Goal: Task Accomplishment & Management: Use online tool/utility

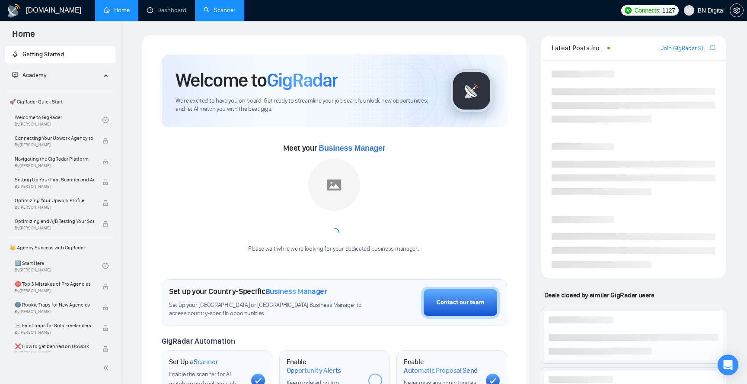
click at [215, 6] on link "Scanner" at bounding box center [220, 9] width 32 height 7
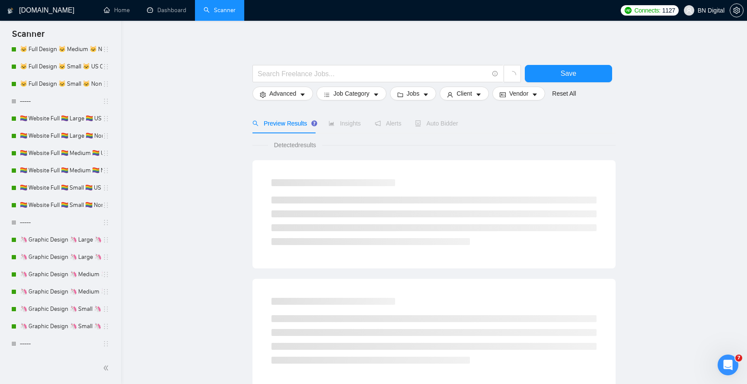
scroll to position [344, 0]
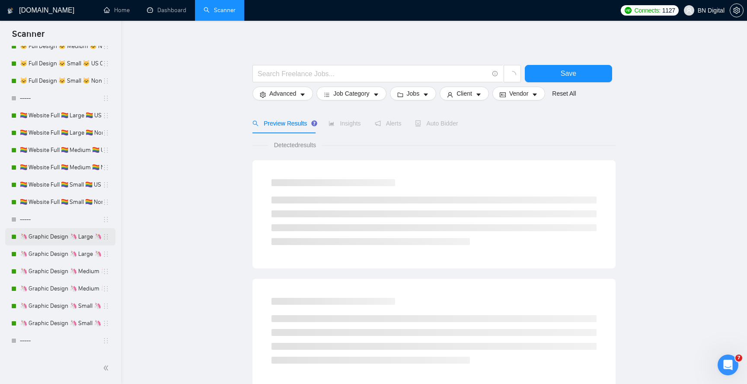
click at [68, 235] on link "🦄 Graphic Design 🦄 Large 🦄 US Only" at bounding box center [61, 236] width 83 height 17
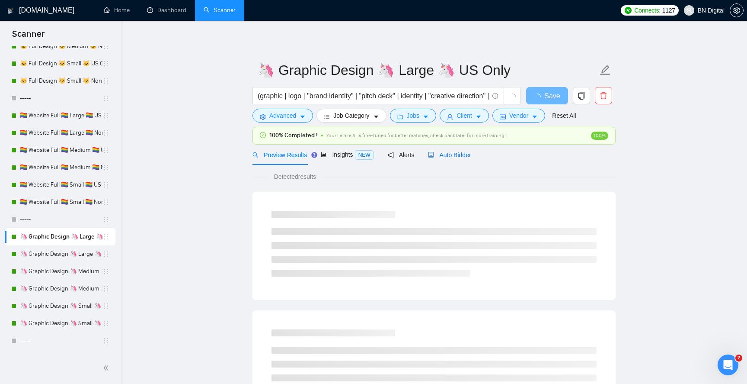
click at [447, 157] on span "Auto Bidder" at bounding box center [449, 154] width 43 height 7
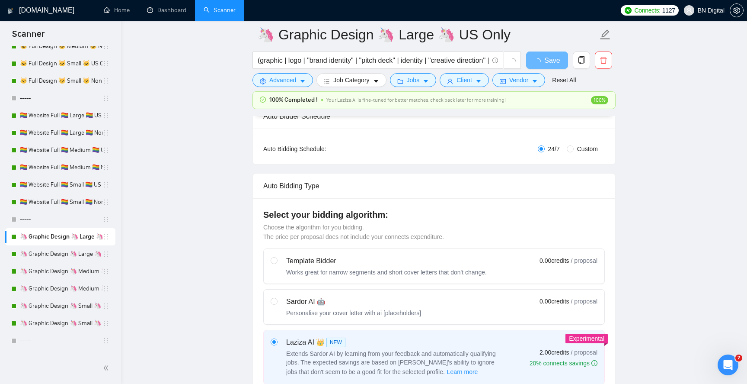
scroll to position [259, 0]
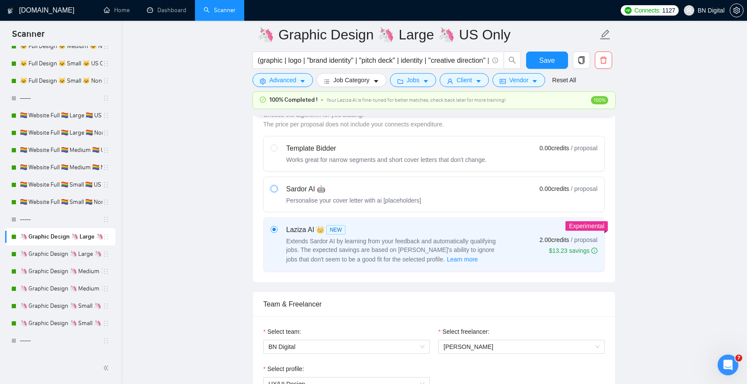
click at [274, 189] on input "radio" at bounding box center [274, 188] width 6 height 6
radio input "true"
radio input "false"
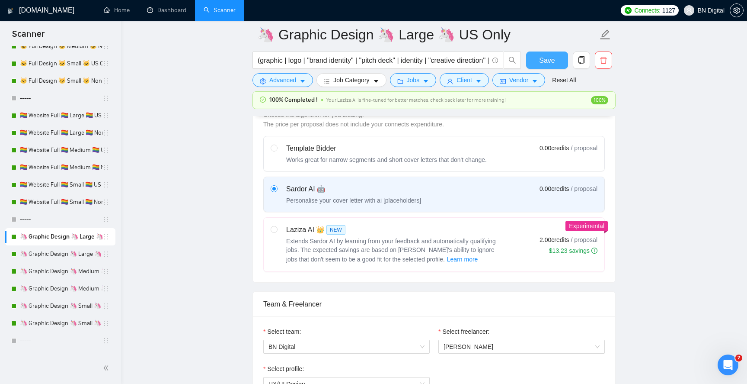
click at [547, 59] on span "Save" at bounding box center [547, 60] width 16 height 11
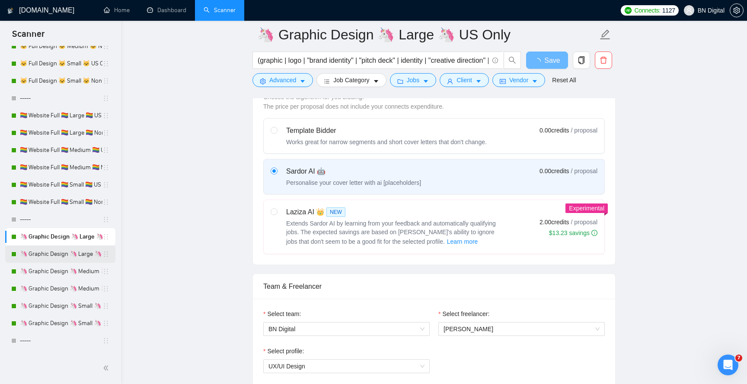
click at [66, 255] on link "🦄 Graphic Design 🦄 Large 🦄 Non US" at bounding box center [61, 253] width 83 height 17
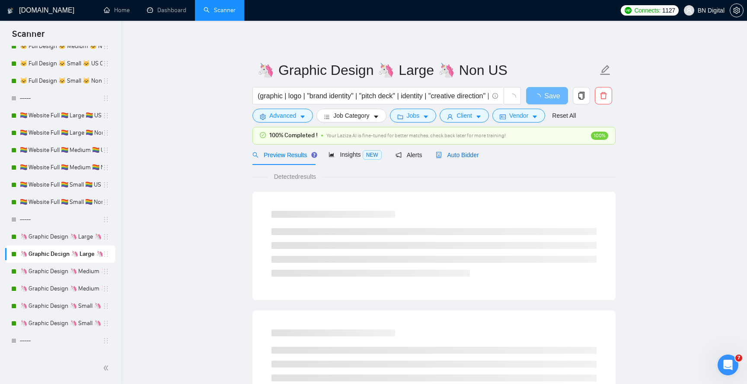
click at [468, 151] on span "Auto Bidder" at bounding box center [457, 154] width 43 height 7
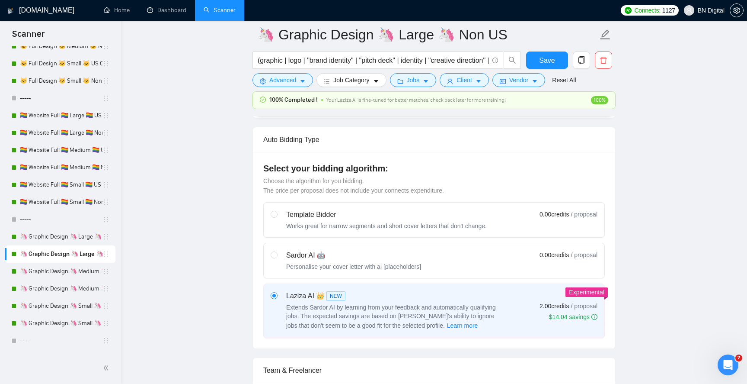
scroll to position [274, 0]
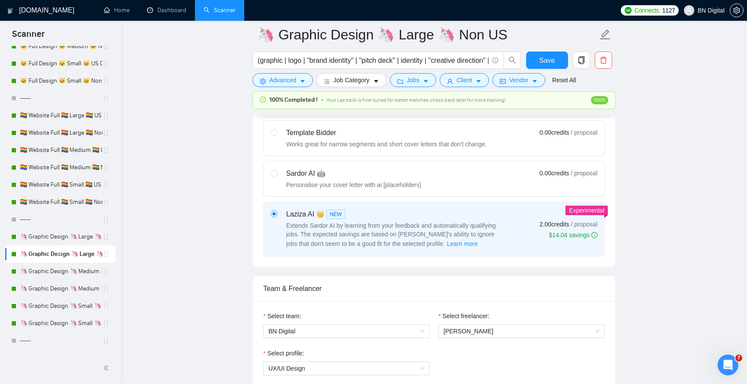
click at [396, 182] on div "Personalise your cover letter with ai [placeholders]" at bounding box center [353, 184] width 135 height 9
click at [277, 176] on input "radio" at bounding box center [274, 173] width 6 height 6
radio input "true"
radio input "false"
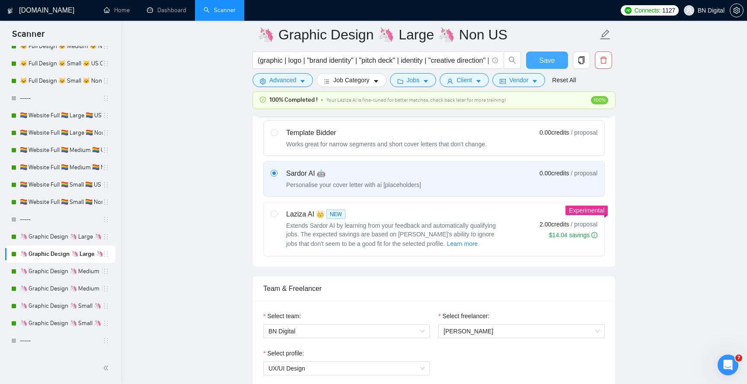
click at [542, 62] on span "Save" at bounding box center [547, 60] width 16 height 11
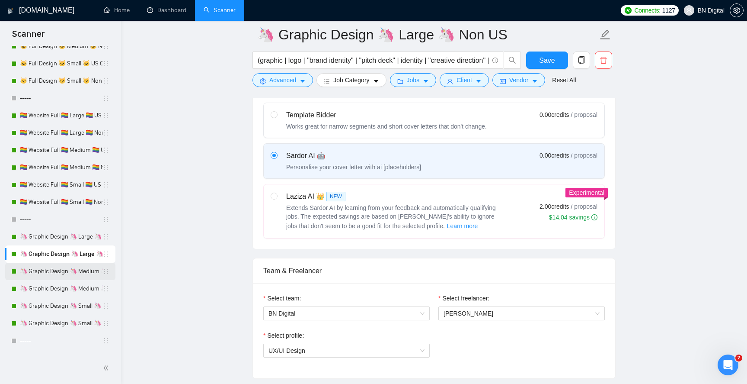
click at [60, 272] on link "🦄 Graphic Design 🦄 Medium 🦄 US Only" at bounding box center [61, 270] width 83 height 17
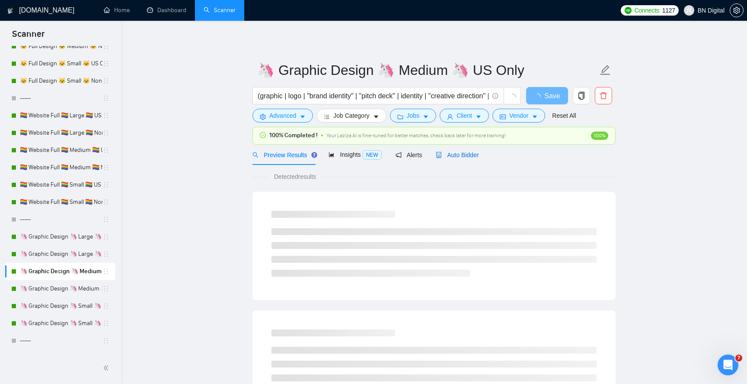
click at [466, 156] on span "Auto Bidder" at bounding box center [457, 154] width 43 height 7
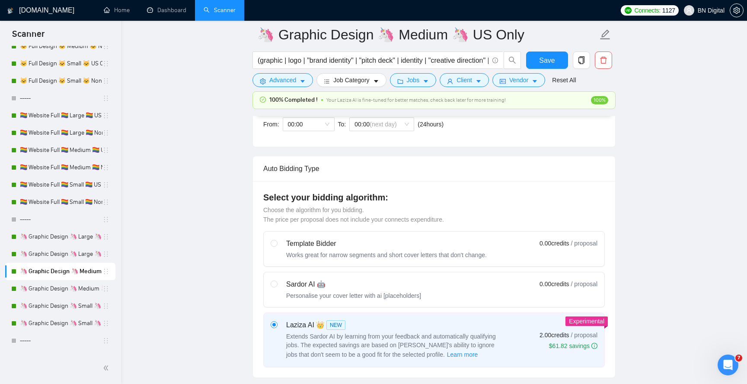
scroll to position [291, 0]
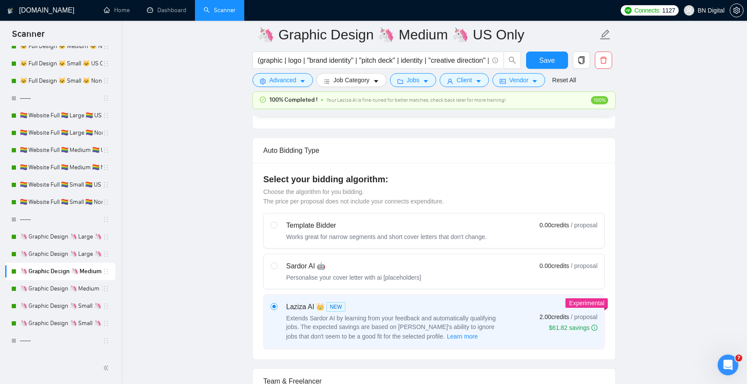
click at [421, 262] on div "Sardor AI 🤖" at bounding box center [353, 266] width 135 height 10
click at [277, 262] on input "radio" at bounding box center [274, 265] width 6 height 6
radio input "true"
radio input "false"
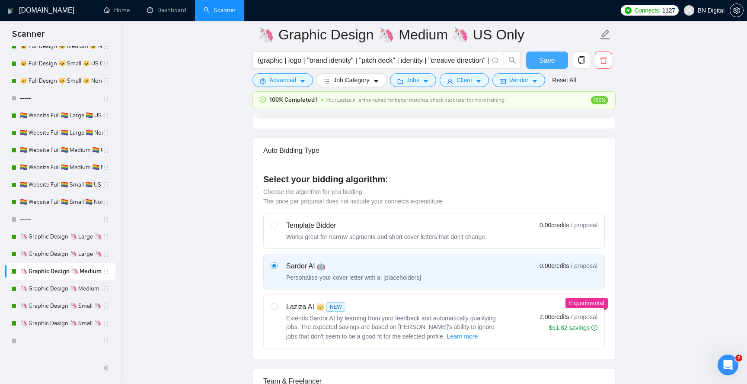
click at [547, 65] on button "Save" at bounding box center [547, 59] width 42 height 17
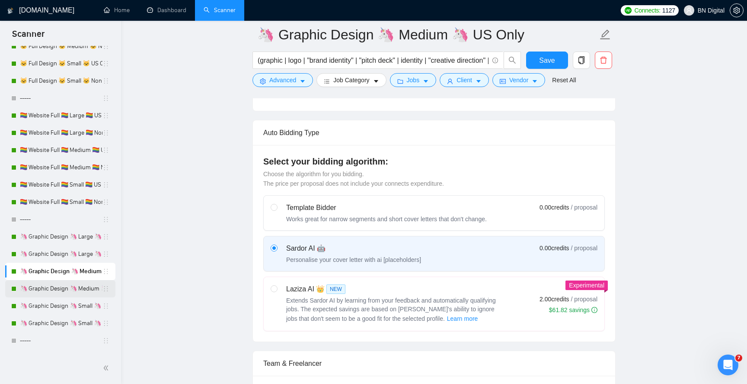
click at [68, 284] on link "🦄 Graphic Design 🦄 Medium 🦄 Non US" at bounding box center [61, 288] width 83 height 17
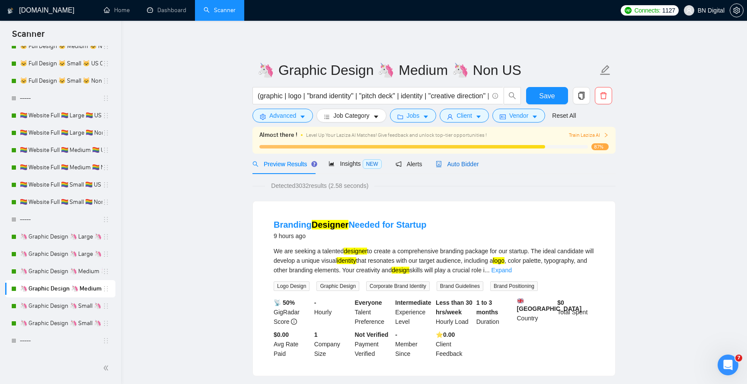
click at [454, 161] on span "Auto Bidder" at bounding box center [457, 163] width 43 height 7
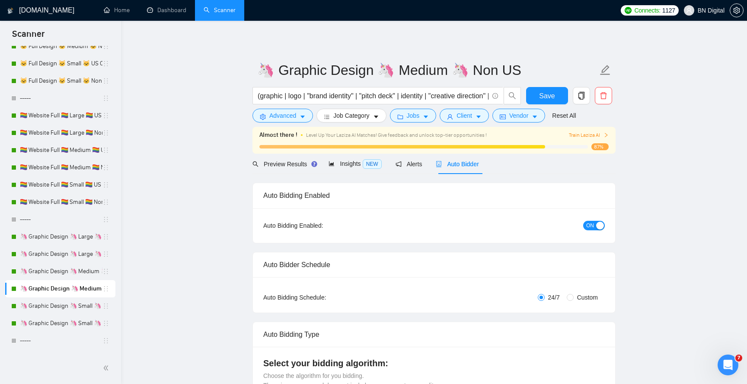
radio input "false"
radio input "true"
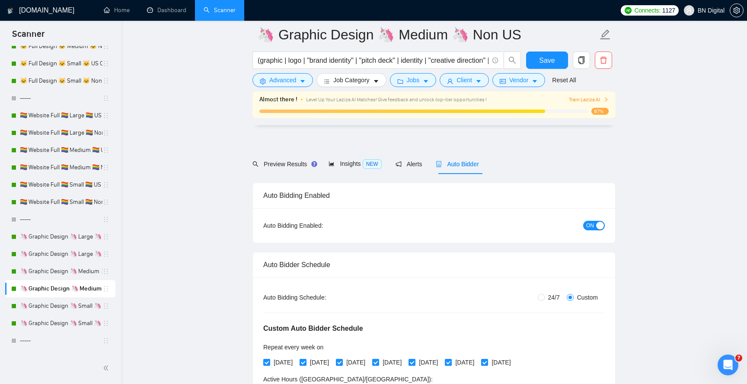
scroll to position [293, 0]
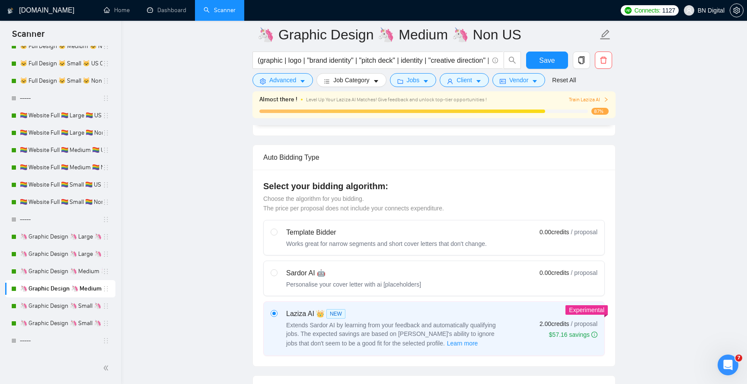
click at [421, 271] on div "Sardor AI 🤖" at bounding box center [353, 273] width 135 height 10
click at [277, 271] on input "radio" at bounding box center [274, 272] width 6 height 6
radio input "true"
radio input "false"
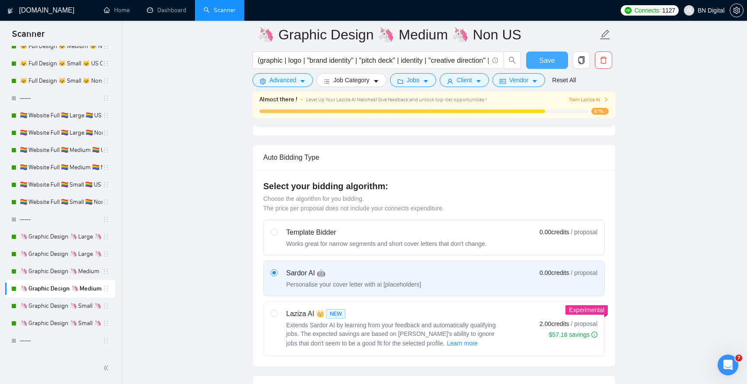
click at [544, 63] on span "Save" at bounding box center [547, 60] width 16 height 11
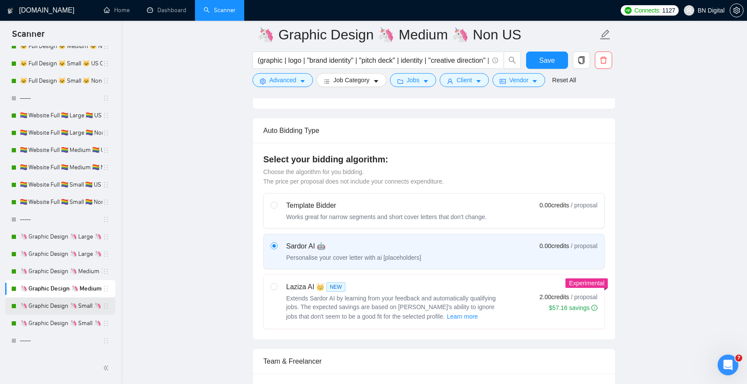
click at [65, 301] on link "🦄 Graphic Design 🦄 Small 🦄 US Only" at bounding box center [61, 305] width 83 height 17
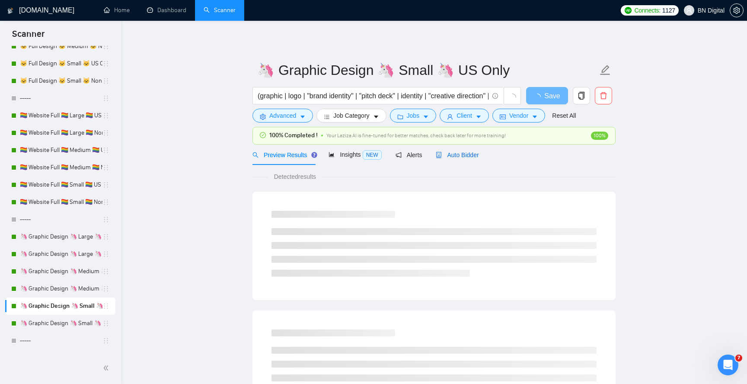
click at [458, 157] on span "Auto Bidder" at bounding box center [457, 154] width 43 height 7
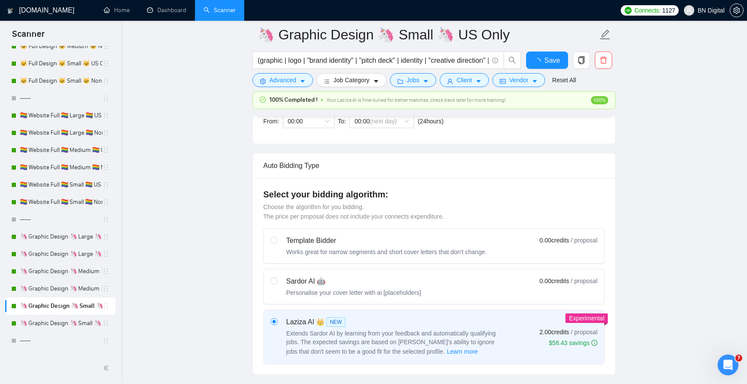
scroll to position [307, 0]
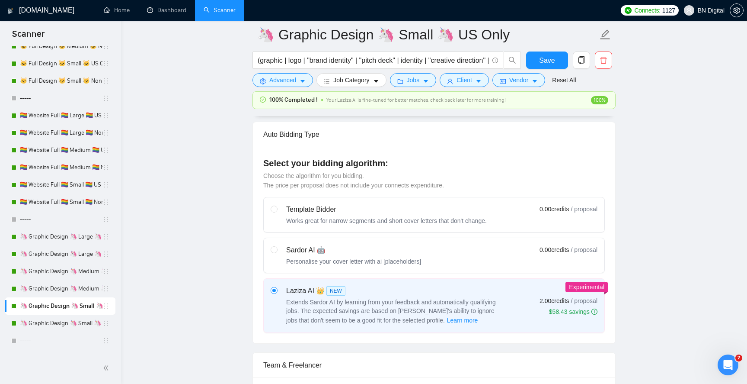
click at [393, 247] on div "Sardor AI 🤖" at bounding box center [353, 250] width 135 height 10
click at [277, 247] on input "radio" at bounding box center [274, 249] width 6 height 6
radio input "true"
radio input "false"
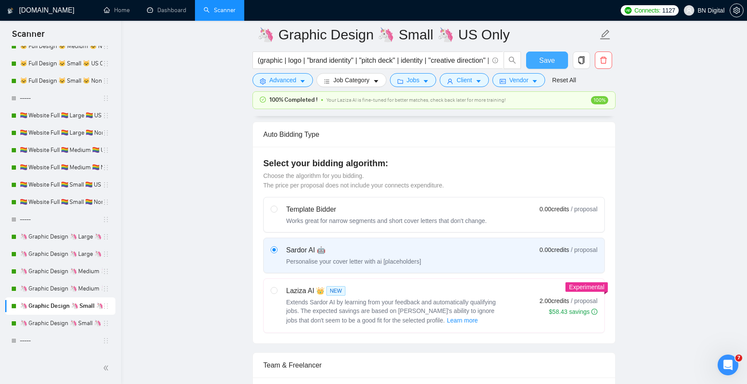
click at [550, 65] on span "Save" at bounding box center [547, 60] width 16 height 11
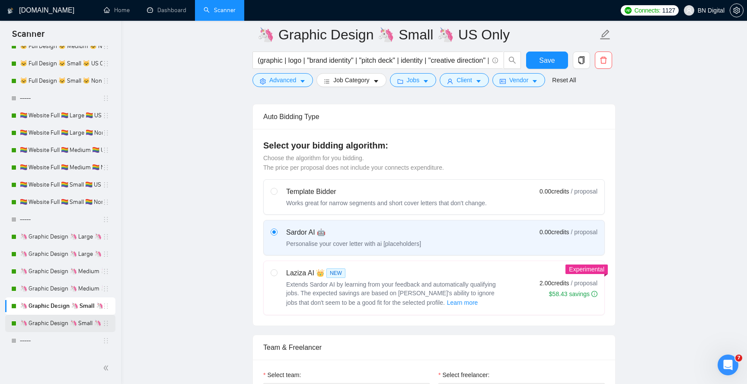
click at [74, 319] on link "🦄 Graphic Design 🦄 Small 🦄 Non US" at bounding box center [61, 322] width 83 height 17
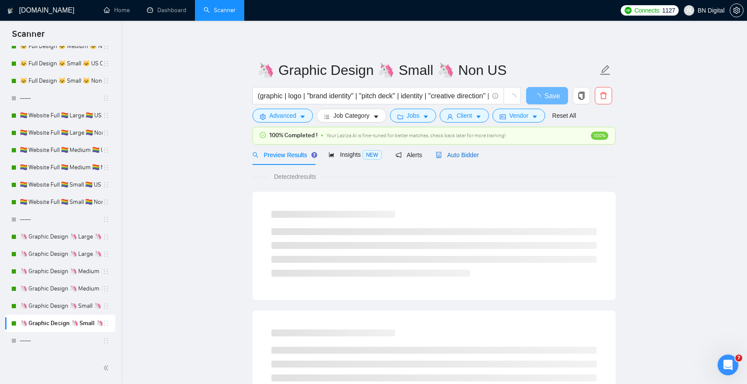
click at [469, 155] on span "Auto Bidder" at bounding box center [457, 154] width 43 height 7
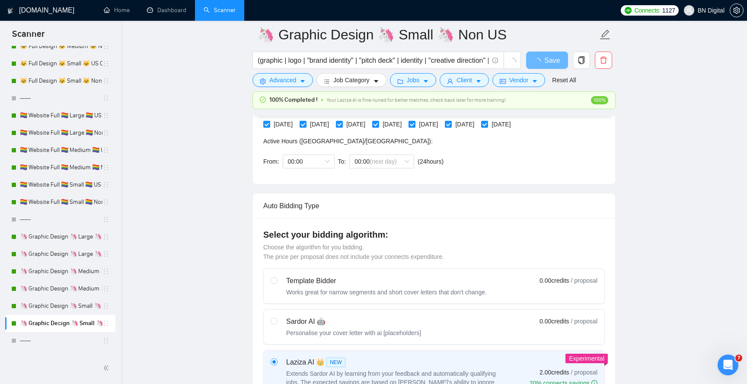
scroll to position [345, 0]
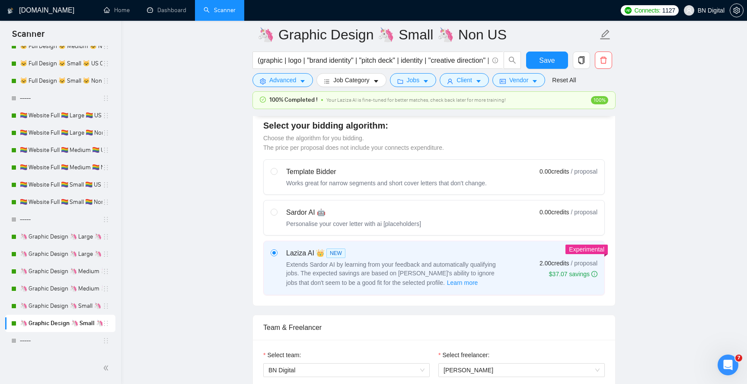
click at [456, 219] on div "Sardor AI 🤖 Personalise your cover letter with ai [placeholders] 0.00 credits /…" at bounding box center [434, 217] width 327 height 21
click at [277, 214] on input "radio" at bounding box center [274, 211] width 6 height 6
radio input "true"
radio input "false"
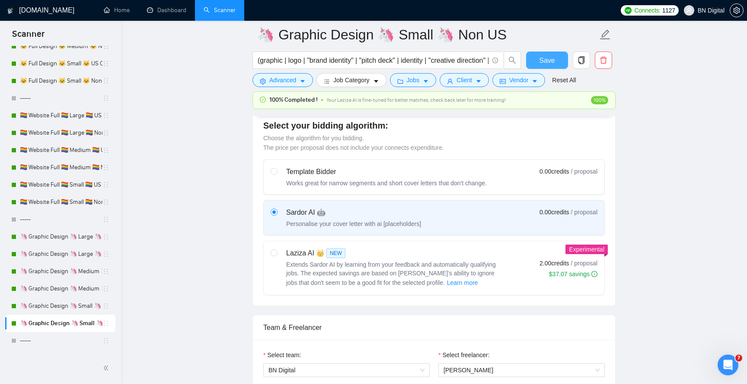
click at [550, 61] on span "Save" at bounding box center [547, 60] width 16 height 11
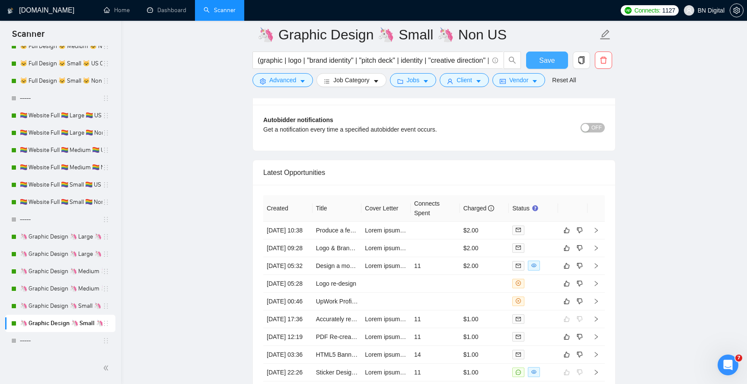
scroll to position [2208, 0]
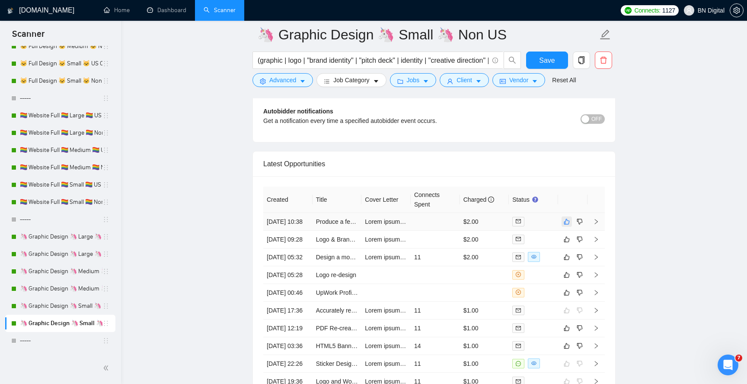
click at [567, 224] on icon "like" at bounding box center [567, 221] width 6 height 6
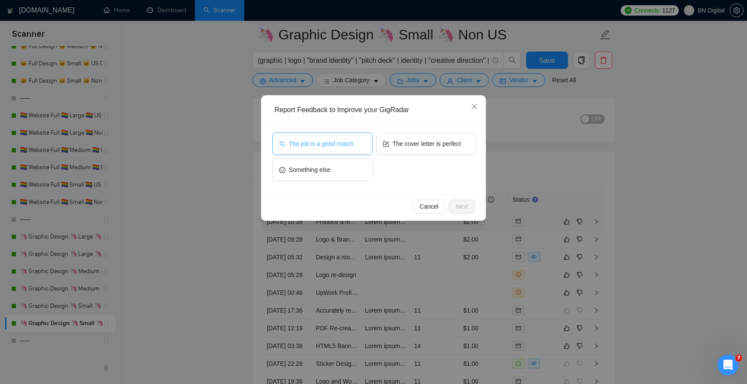
click at [351, 147] on span "The job is a good match" at bounding box center [321, 144] width 64 height 10
click at [458, 206] on span "Next" at bounding box center [462, 207] width 13 height 10
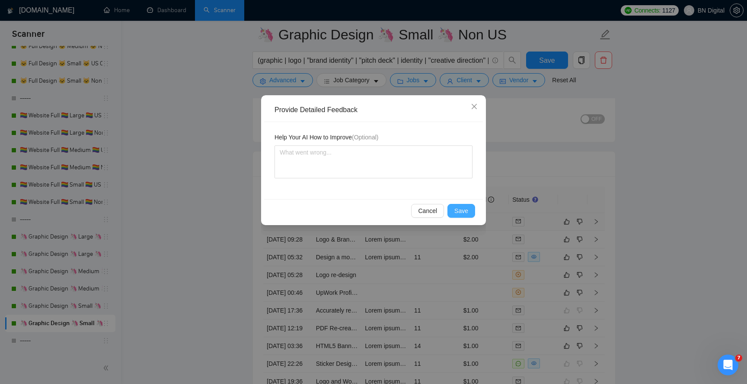
click at [454, 211] on button "Save" at bounding box center [462, 211] width 28 height 14
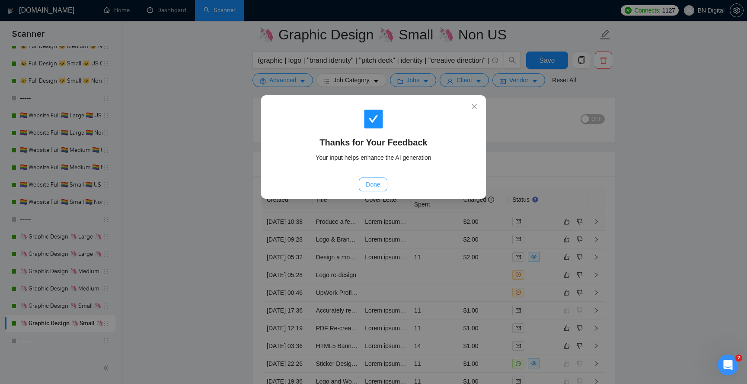
click at [380, 184] on span "Done" at bounding box center [373, 184] width 14 height 10
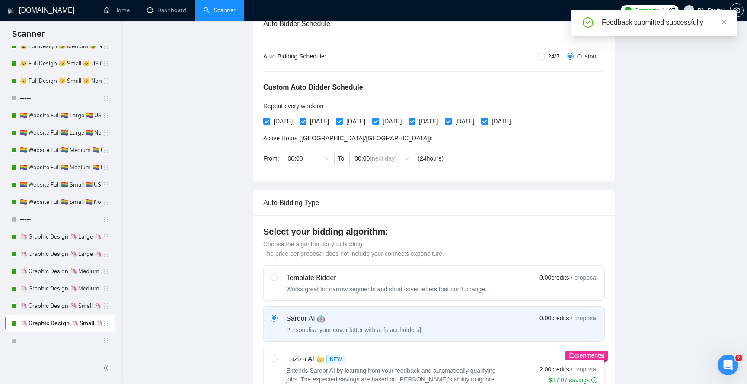
scroll to position [0, 0]
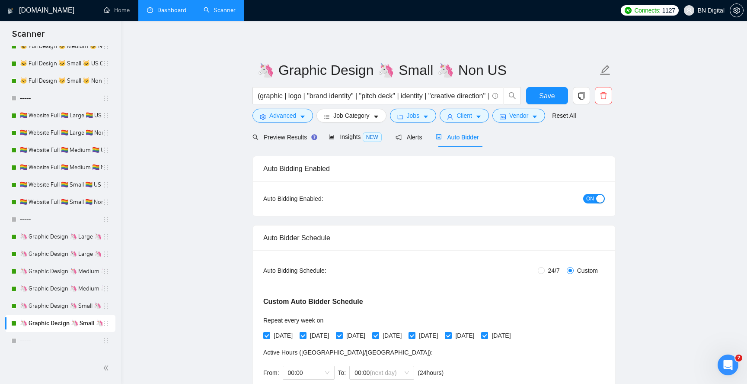
click at [161, 6] on link "Dashboard" at bounding box center [166, 9] width 39 height 7
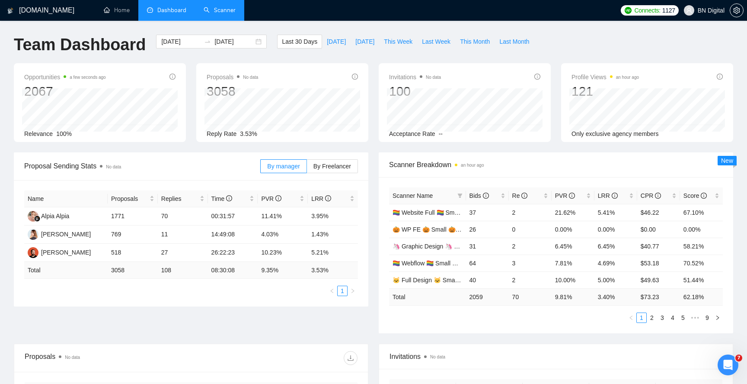
click at [419, 194] on span "Scanner Name" at bounding box center [413, 195] width 40 height 7
click at [476, 196] on span "Bids" at bounding box center [479, 195] width 19 height 7
click at [419, 212] on link "🦄 Graphic Design 🦄 Medium 🦄 US Only" at bounding box center [451, 212] width 116 height 7
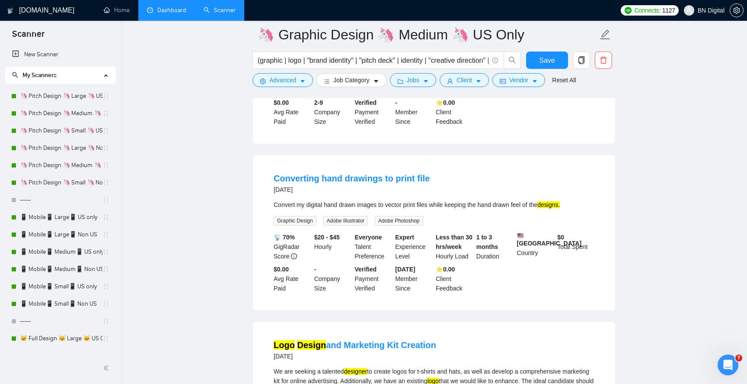
scroll to position [1776, 0]
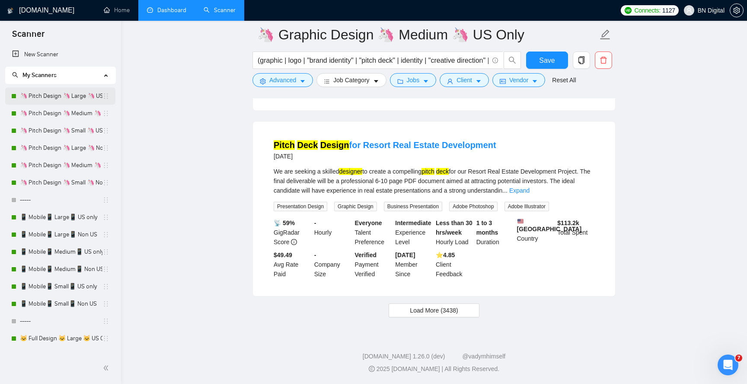
click at [54, 97] on link "🦄 Pitch Design 🦄 Large 🦄 US Only" at bounding box center [61, 95] width 83 height 17
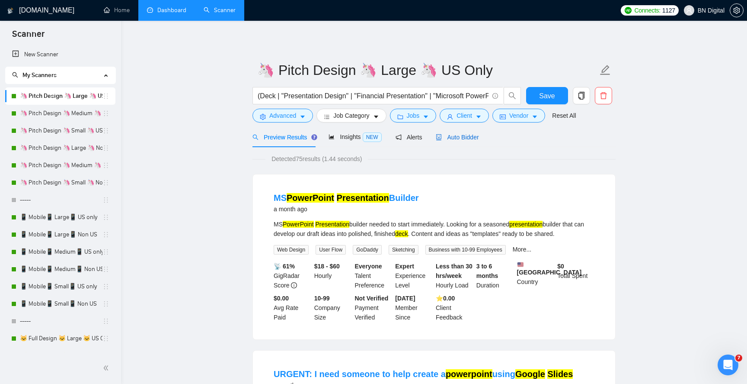
click at [466, 138] on span "Auto Bidder" at bounding box center [457, 137] width 43 height 7
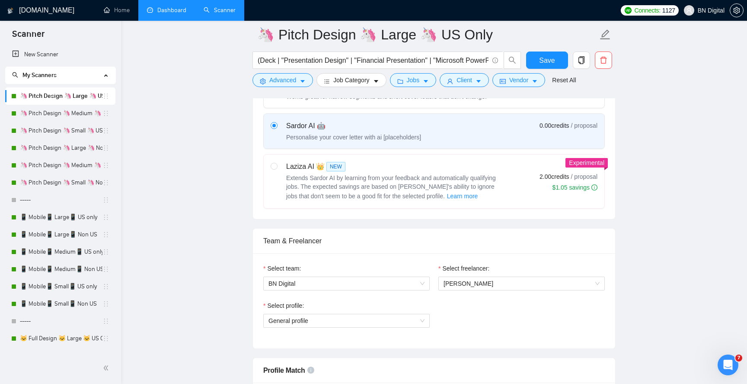
scroll to position [359, 0]
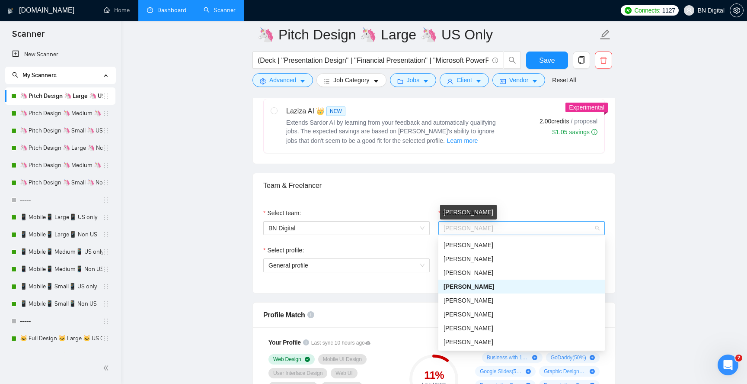
click at [470, 229] on span "Alexander Ivanov" at bounding box center [469, 227] width 50 height 7
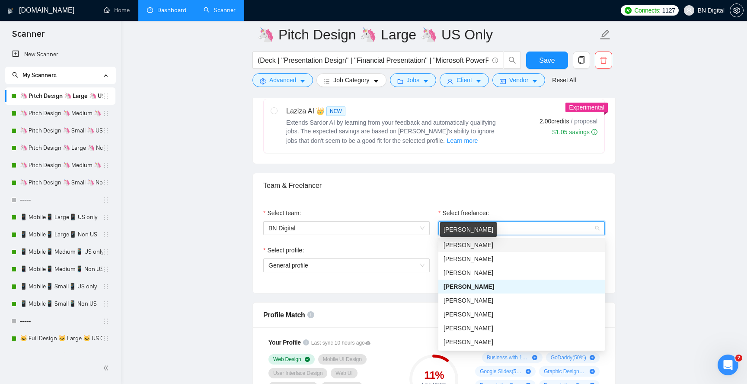
click at [462, 255] on span "[PERSON_NAME]" at bounding box center [469, 258] width 50 height 7
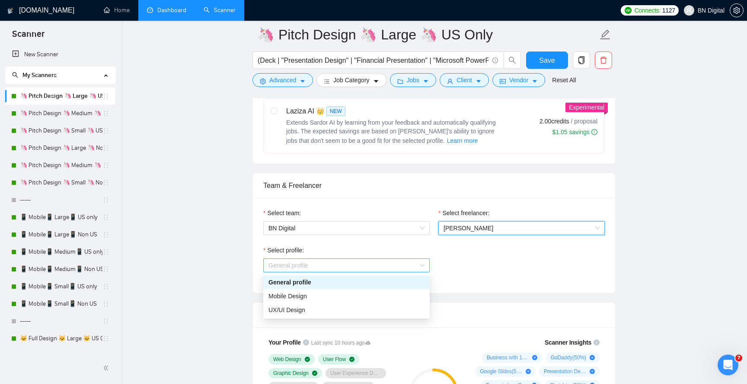
click at [364, 265] on span "General profile" at bounding box center [347, 265] width 156 height 13
click at [342, 307] on div "UX/UI Design" at bounding box center [347, 310] width 156 height 10
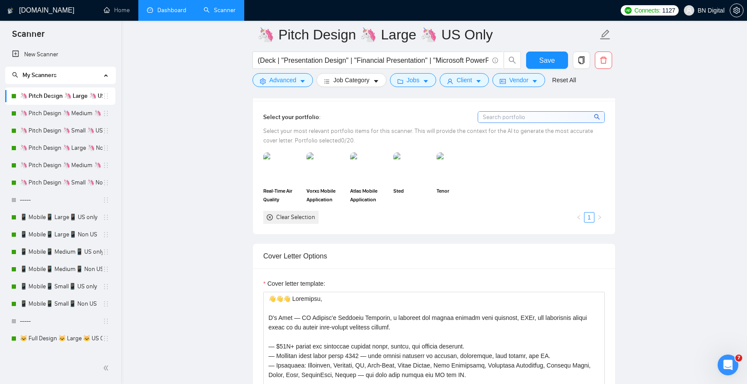
scroll to position [806, 0]
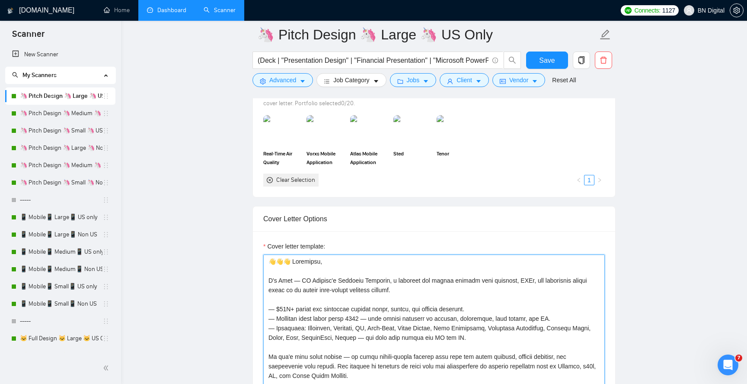
click at [364, 275] on textarea "Cover letter template:" at bounding box center [434, 351] width 342 height 195
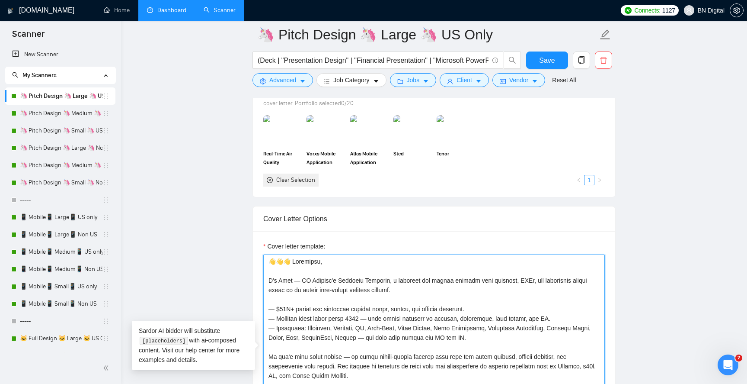
paste textarea "Hello, We’ve had the pleasure of working with companies such as Deloitte, EY, a…"
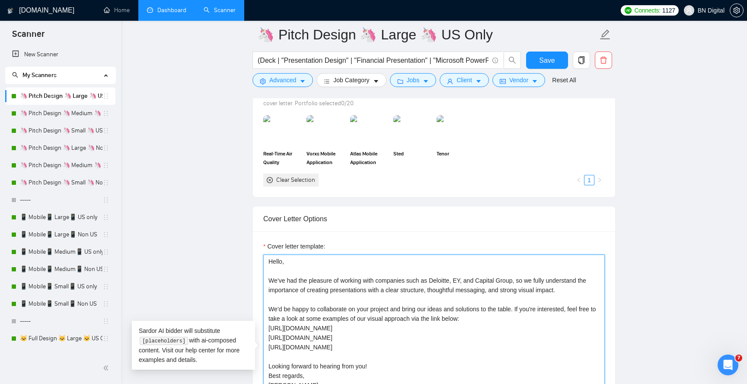
scroll to position [811, 0]
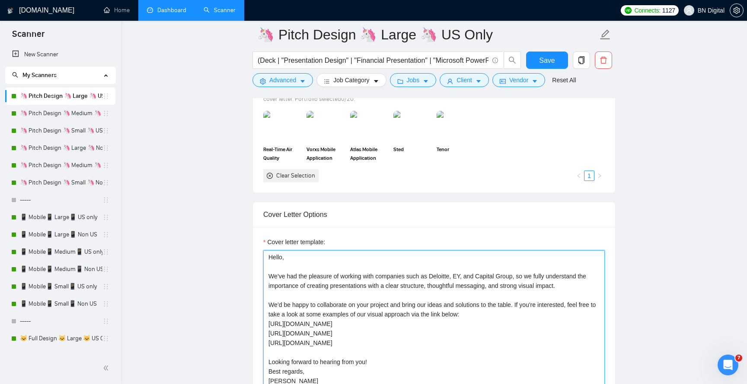
click at [275, 381] on textarea "Hello, We’ve had the pleasure of working with companies such as Deloitte, EY, a…" at bounding box center [434, 347] width 342 height 195
type textarea "Hello, We’ve had the pleasure of working with companies such as Deloitte, EY, a…"
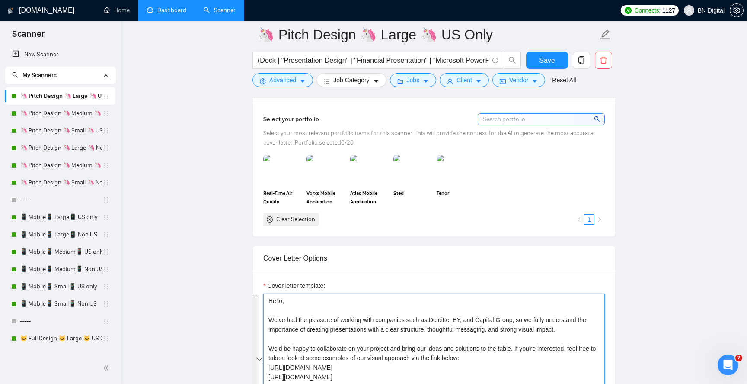
scroll to position [756, 0]
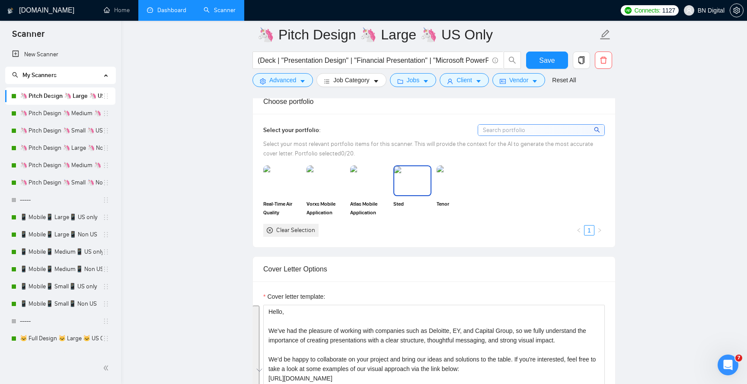
click at [417, 179] on img at bounding box center [412, 180] width 36 height 29
click at [452, 178] on img at bounding box center [456, 180] width 36 height 29
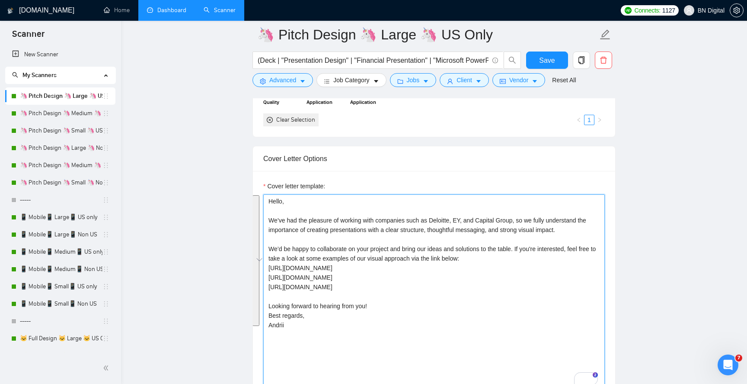
click at [464, 295] on textarea "Hello, We’ve had the pleasure of working with companies such as Deloitte, EY, a…" at bounding box center [434, 291] width 342 height 195
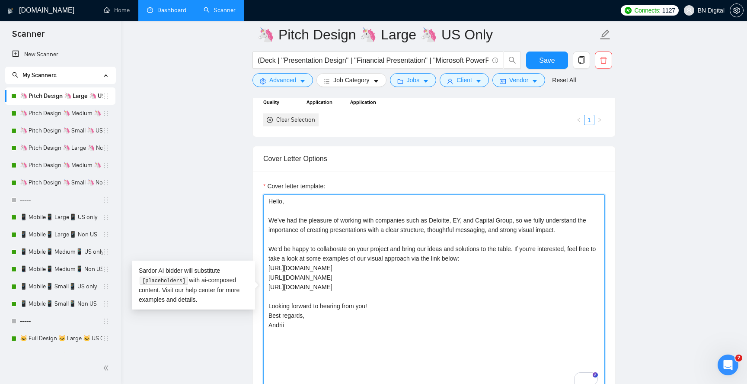
click at [340, 357] on textarea "Hello, We’ve had the pleasure of working with companies such as Deloitte, EY, a…" at bounding box center [434, 291] width 342 height 195
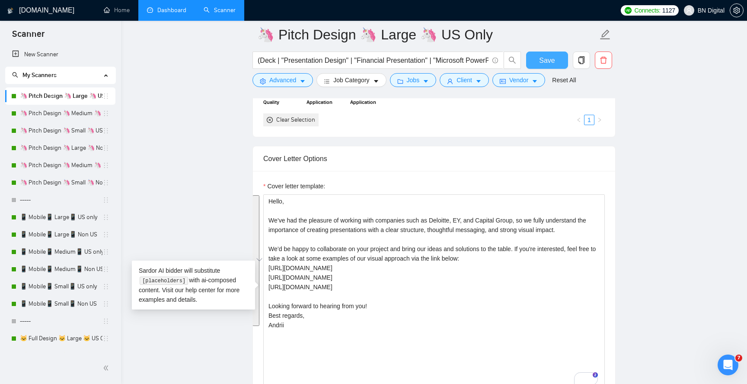
click at [545, 61] on span "Save" at bounding box center [547, 60] width 16 height 11
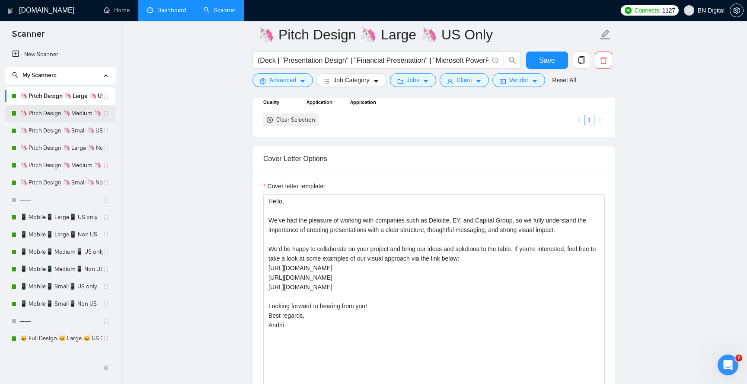
click at [66, 112] on link "🦄 Pitch Design 🦄 Medium 🦄 US Only" at bounding box center [61, 113] width 83 height 17
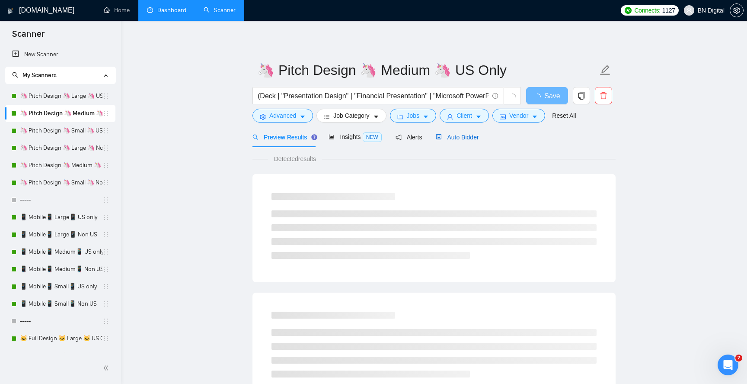
click at [461, 137] on span "Auto Bidder" at bounding box center [457, 137] width 43 height 7
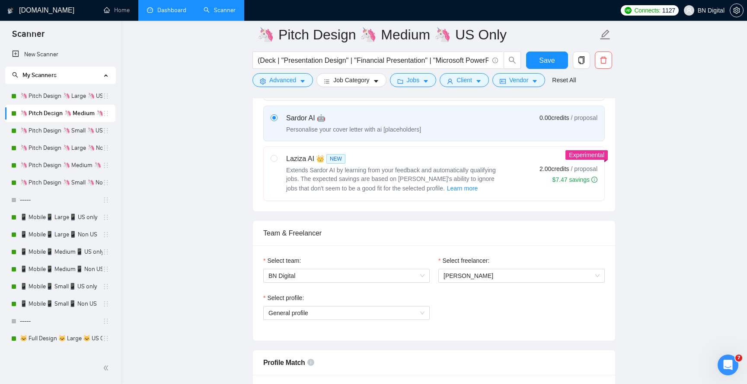
scroll to position [302, 0]
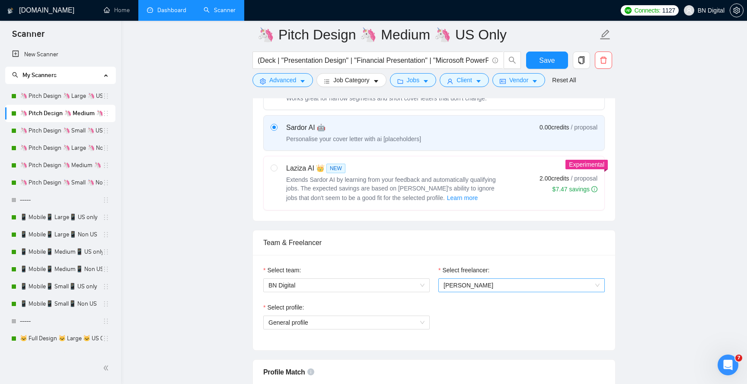
click at [472, 284] on span "Alexander Ivanov" at bounding box center [469, 285] width 50 height 7
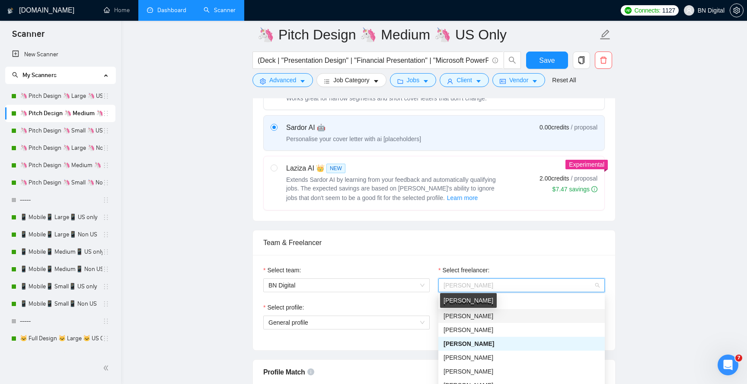
click at [466, 317] on span "[PERSON_NAME]" at bounding box center [469, 315] width 50 height 7
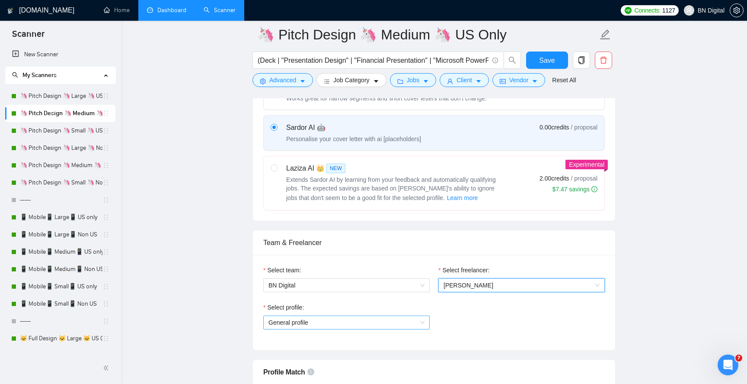
click at [330, 323] on span "General profile" at bounding box center [347, 322] width 156 height 13
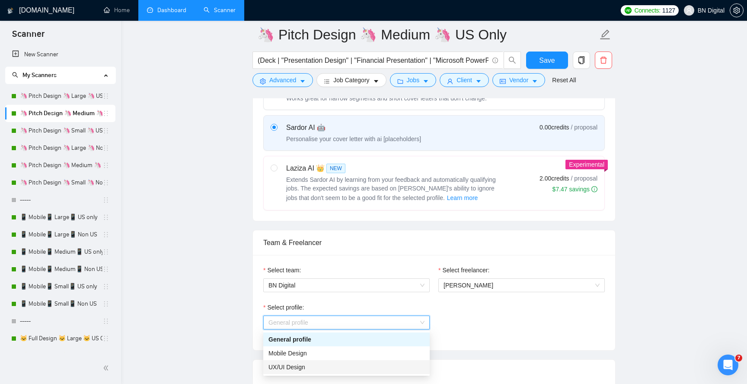
click at [314, 372] on div "UX/UI Design" at bounding box center [346, 367] width 166 height 14
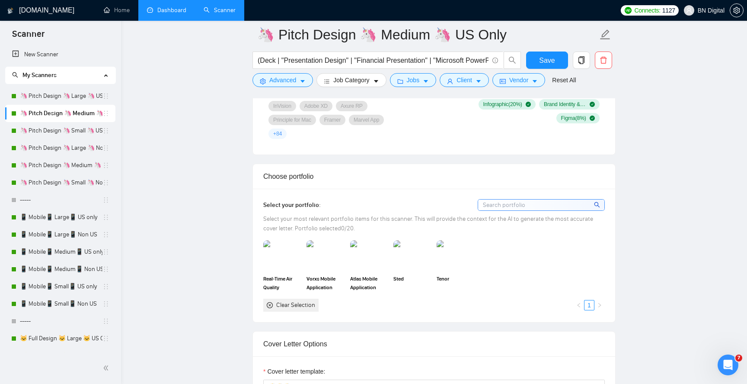
scroll to position [702, 0]
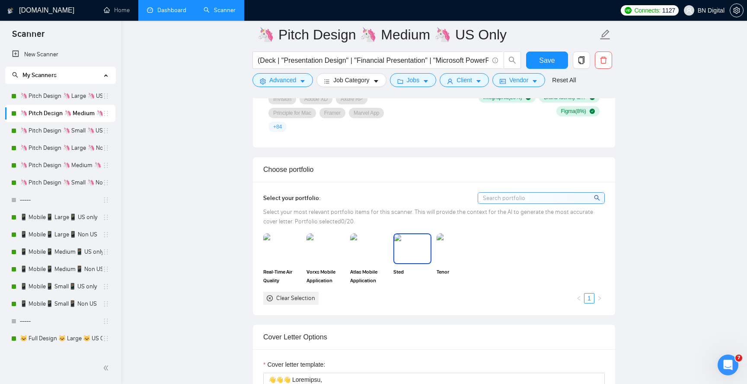
click at [411, 255] on img at bounding box center [412, 248] width 36 height 29
click at [445, 255] on img at bounding box center [456, 248] width 38 height 30
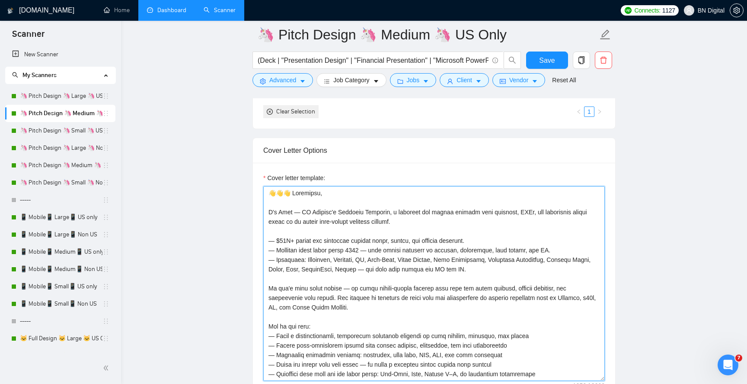
click at [388, 276] on textarea "Cover letter template:" at bounding box center [434, 283] width 342 height 195
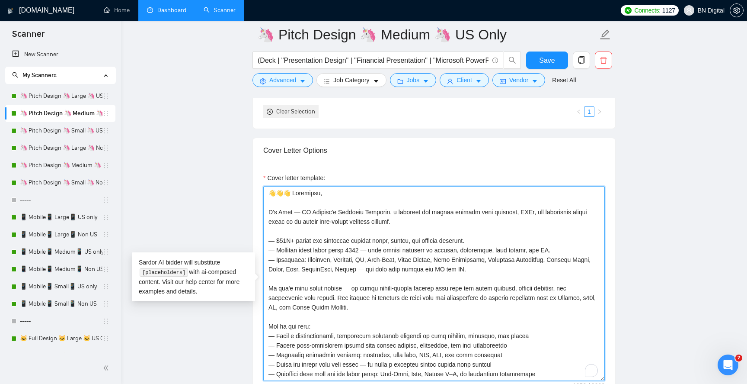
paste textarea "Hello, We’ve had the pleasure of working with companies such as Deloitte, EY, a…"
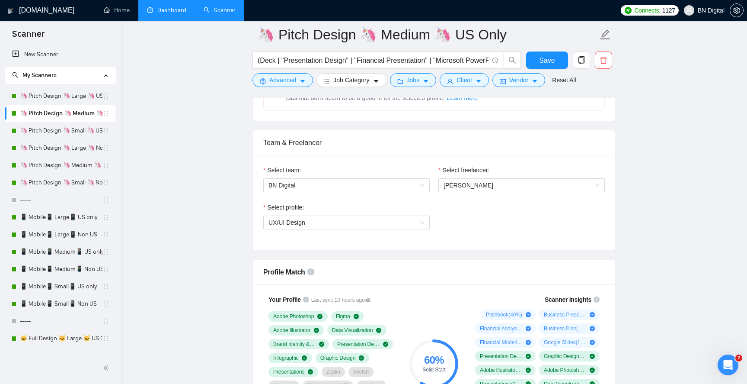
scroll to position [399, 0]
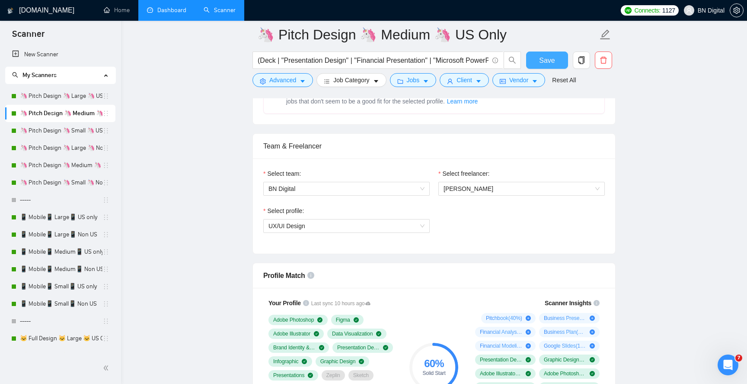
type textarea "Hello, We’ve had the pleasure of working with companies such as Deloitte, EY, a…"
click at [543, 62] on span "Save" at bounding box center [547, 60] width 16 height 11
click at [72, 133] on link "🦄 Pitch Design 🦄 Small 🦄 US Only" at bounding box center [61, 130] width 83 height 17
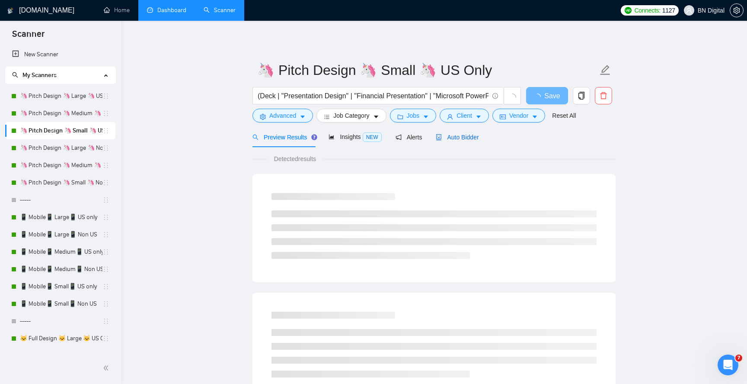
click at [460, 135] on span "Auto Bidder" at bounding box center [457, 137] width 43 height 7
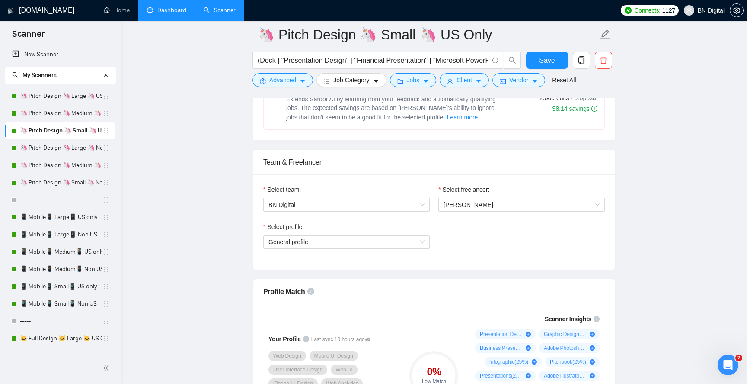
scroll to position [389, 0]
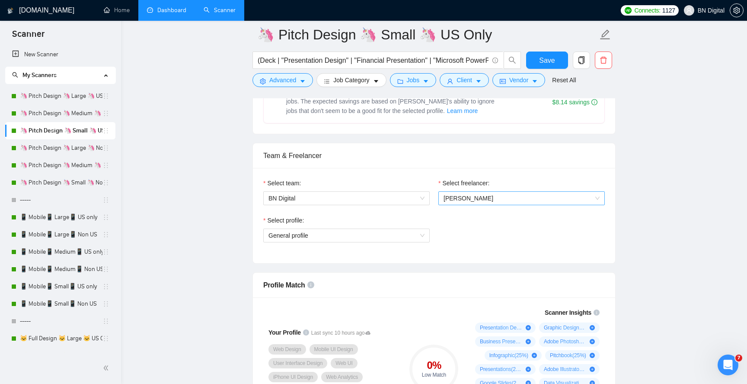
click at [451, 195] on span "Alexander Ivanov" at bounding box center [469, 198] width 50 height 7
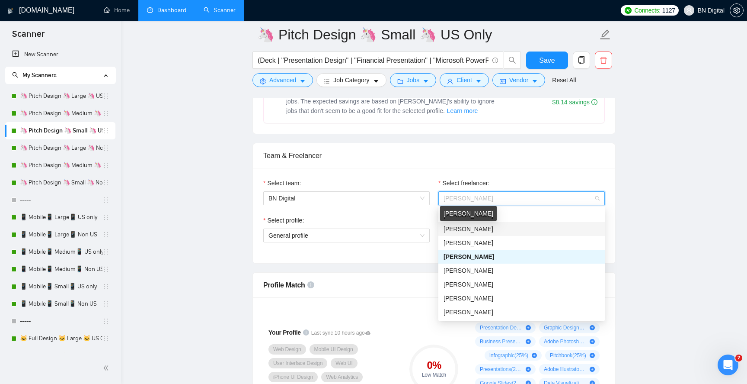
click at [458, 229] on span "[PERSON_NAME]" at bounding box center [469, 228] width 50 height 7
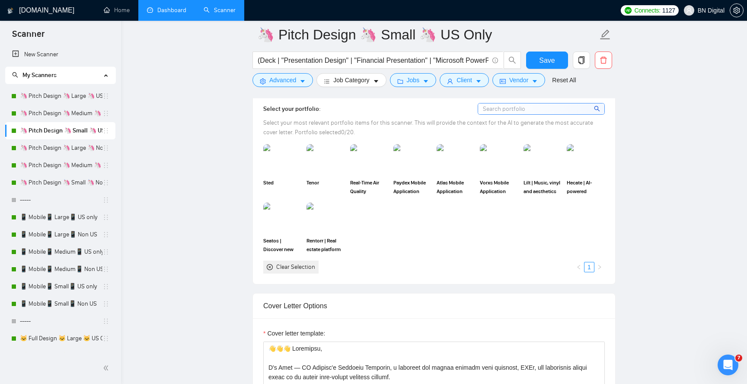
scroll to position [802, 0]
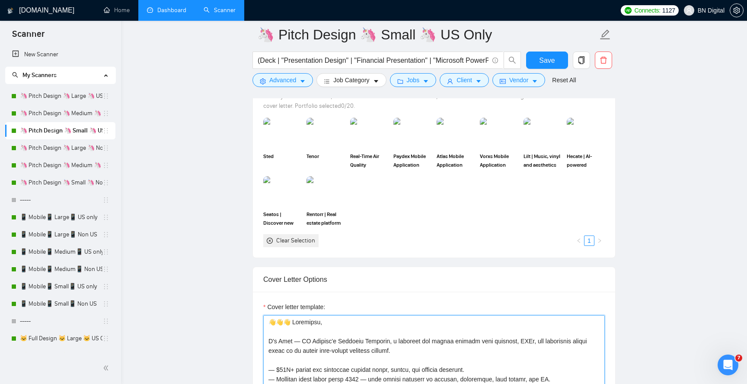
paste textarea "Hello, We’ve had the pleasure of working with companies such as Deloitte, EY, a…"
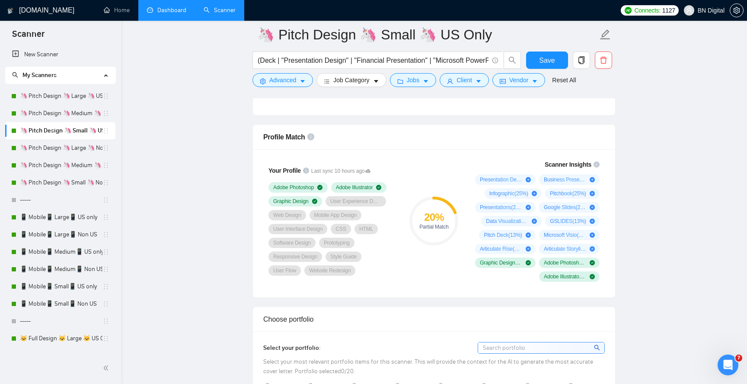
scroll to position [476, 0]
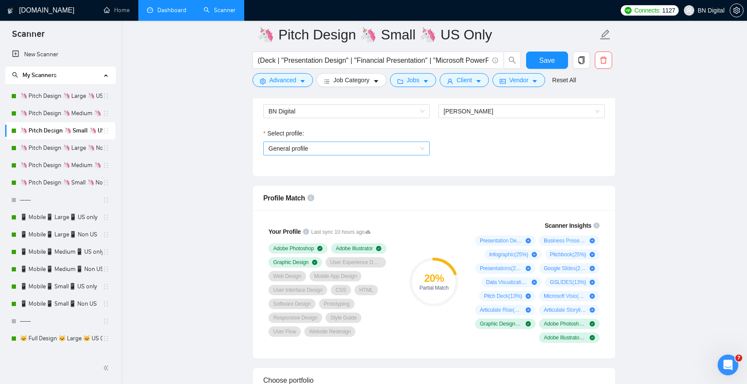
click at [332, 152] on span "General profile" at bounding box center [347, 148] width 156 height 13
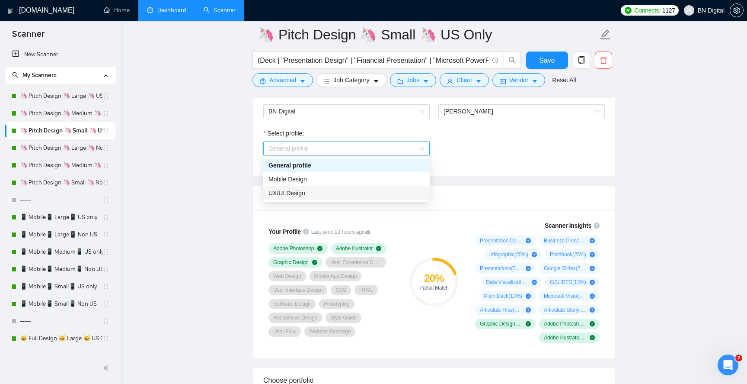
click at [317, 190] on div "UX/UI Design" at bounding box center [347, 193] width 156 height 10
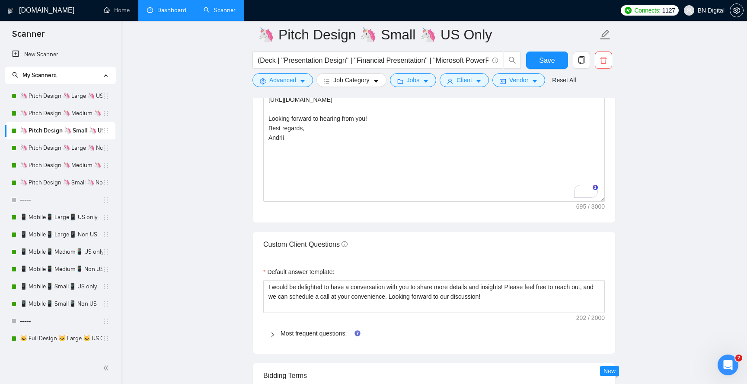
scroll to position [1075, 0]
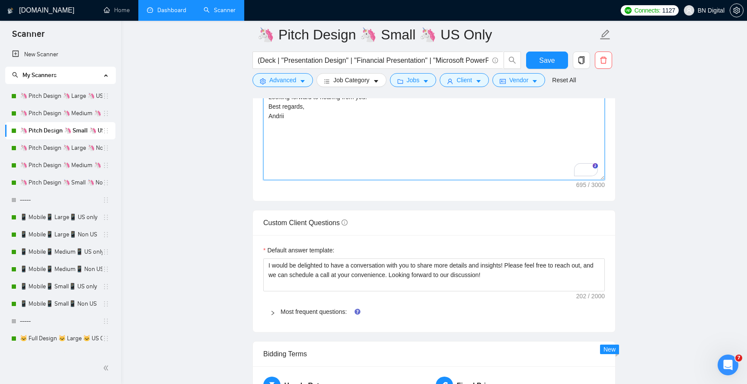
click at [447, 173] on textarea "Hello, We’ve had the pleasure of working with companies such as Deloitte, EY, a…" at bounding box center [434, 82] width 342 height 195
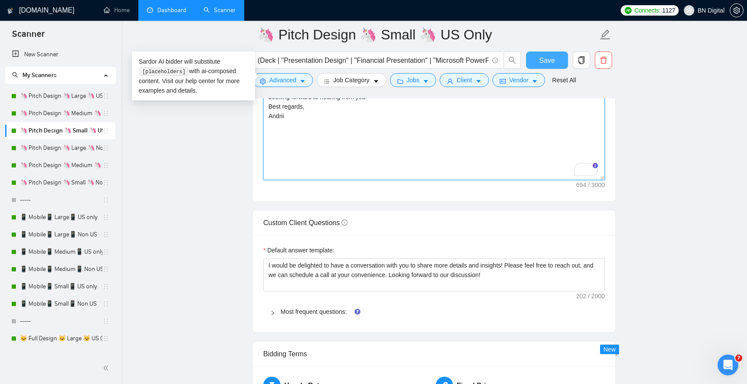
type textarea "Hello, We’ve had the pleasure of working with companies such as Deloitte, EY, a…"
click at [548, 60] on span "Save" at bounding box center [547, 60] width 16 height 11
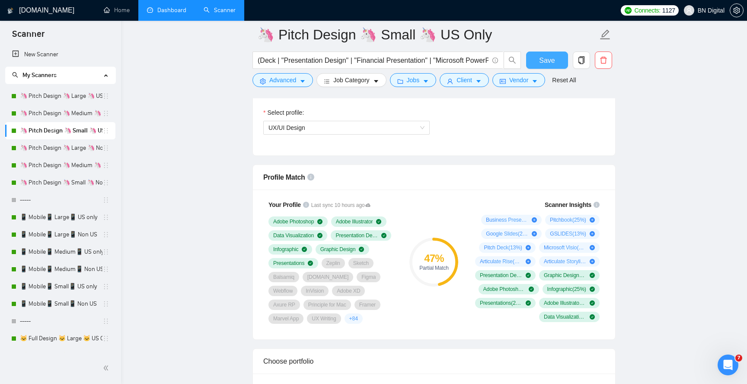
scroll to position [578, 0]
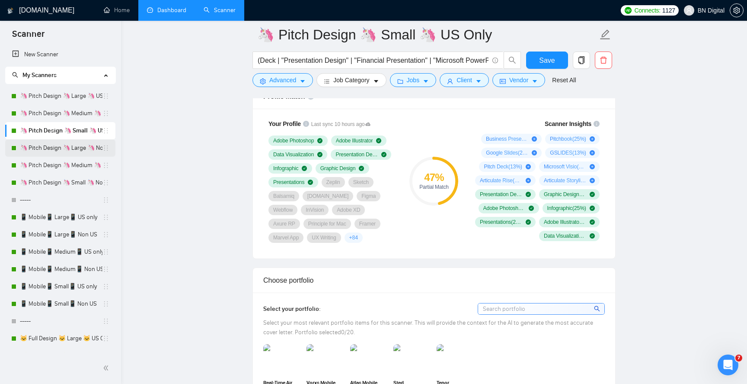
click at [65, 151] on link "🦄 Pitch Design 🦄 Large 🦄 Non US" at bounding box center [61, 147] width 83 height 17
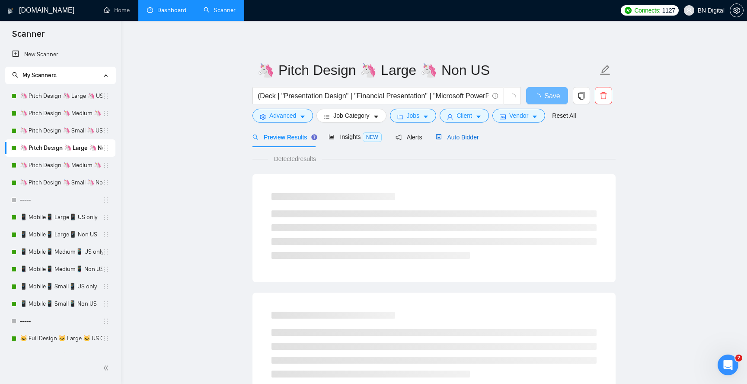
click at [457, 134] on span "Auto Bidder" at bounding box center [457, 137] width 43 height 7
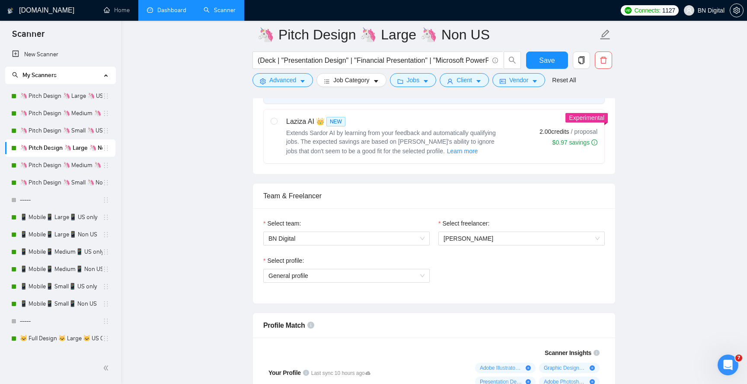
scroll to position [529, 0]
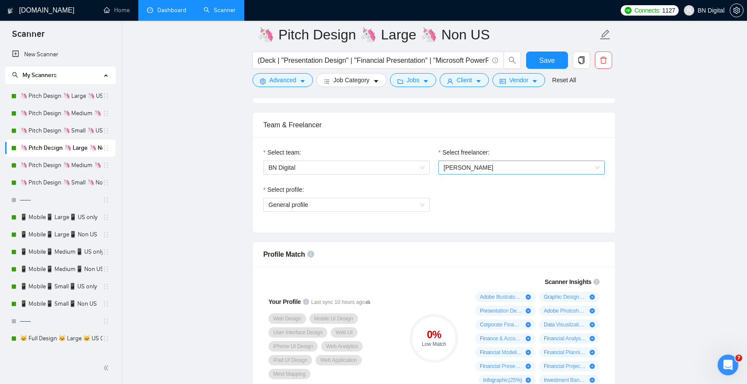
click at [454, 172] on span "Alexander Ivanov" at bounding box center [522, 167] width 156 height 13
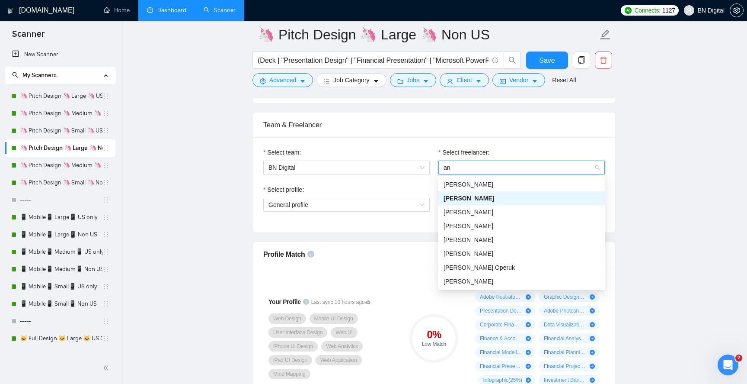
type input "and"
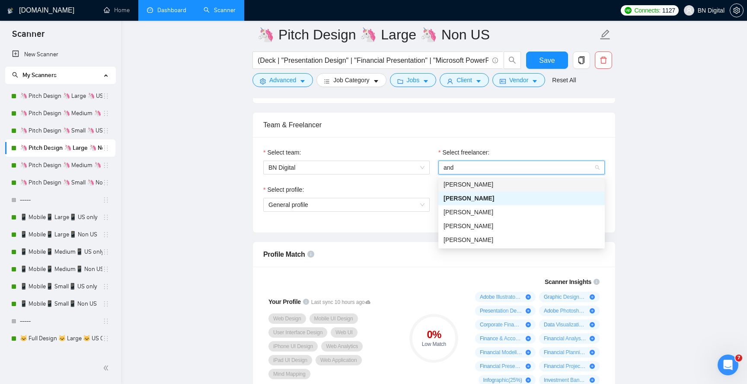
click at [456, 184] on span "[PERSON_NAME]" at bounding box center [469, 184] width 50 height 7
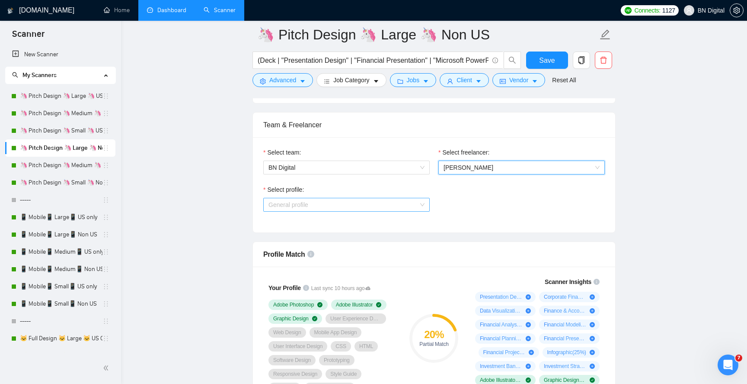
click at [335, 202] on span "General profile" at bounding box center [347, 204] width 156 height 13
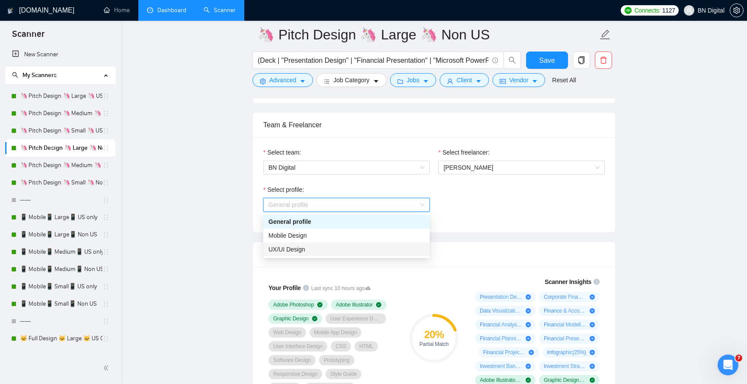
click at [323, 249] on div "UX/UI Design" at bounding box center [347, 249] width 156 height 10
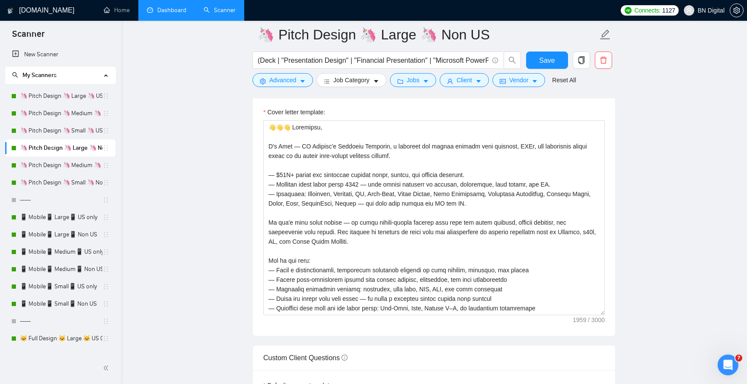
scroll to position [1085, 0]
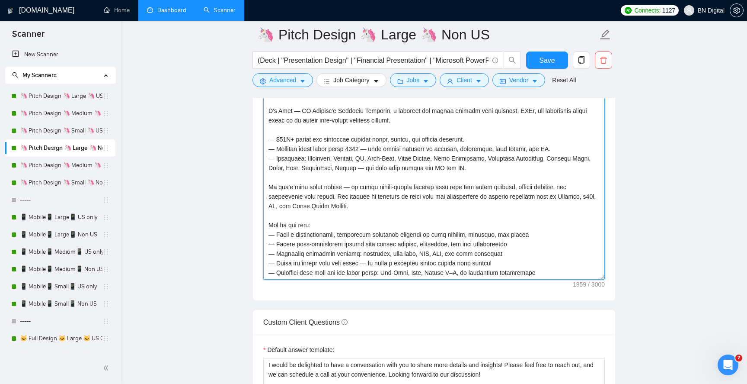
click at [336, 208] on textarea "Cover letter template:" at bounding box center [434, 182] width 342 height 195
paste textarea "Hello, We’ve had the pleasure of working with companies such as Deloitte, EY, a…"
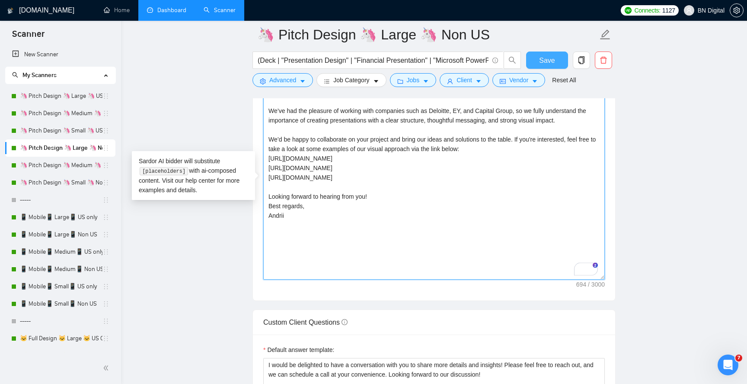
type textarea "Hello, We’ve had the pleasure of working with companies such as Deloitte, EY, a…"
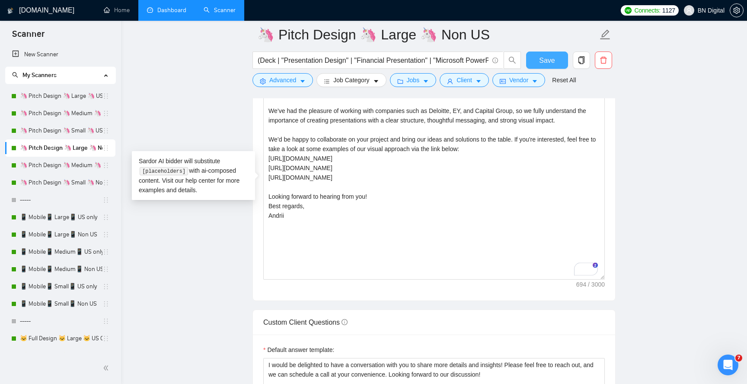
click at [552, 56] on span "Save" at bounding box center [547, 60] width 16 height 11
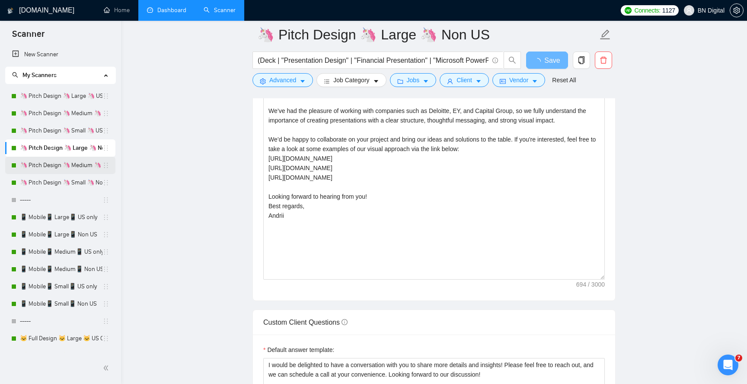
click at [67, 165] on link "🦄 Pitch Design 🦄 Medium 🦄 Non US" at bounding box center [61, 165] width 83 height 17
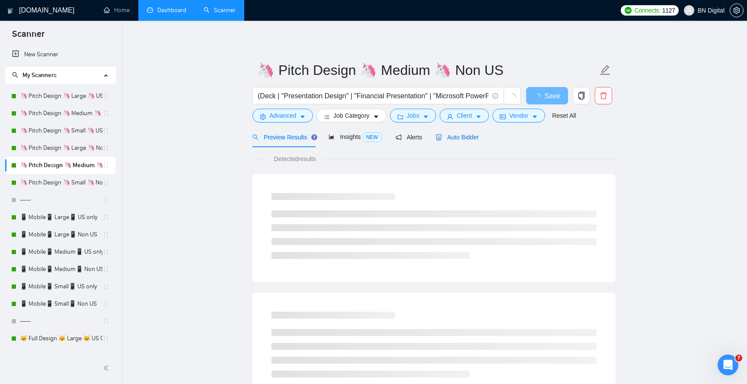
click at [453, 135] on span "Auto Bidder" at bounding box center [457, 137] width 43 height 7
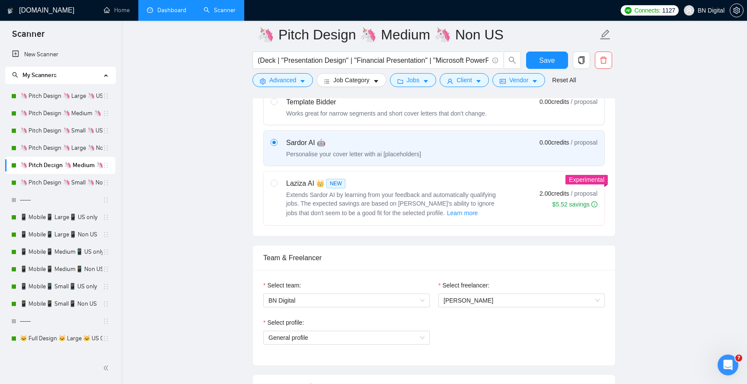
scroll to position [491, 0]
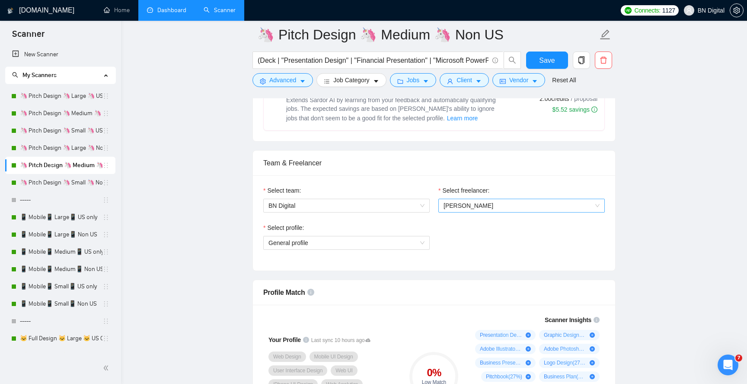
click at [468, 207] on span "Alexander Ivanov" at bounding box center [469, 205] width 50 height 7
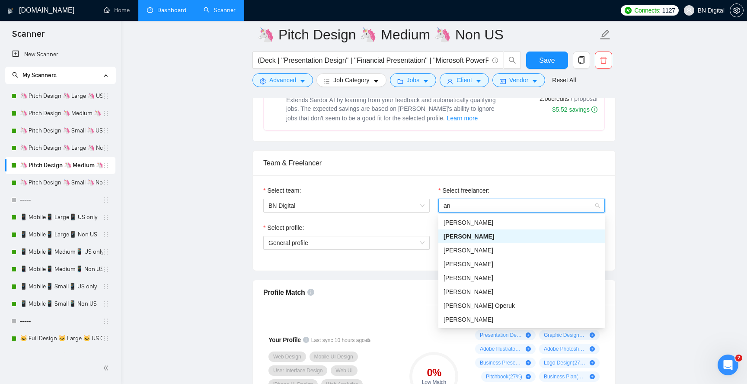
type input "and"
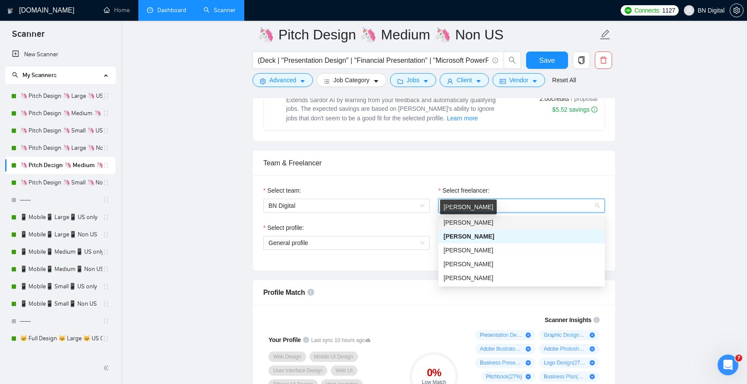
click at [477, 224] on span "[PERSON_NAME]" at bounding box center [469, 222] width 50 height 7
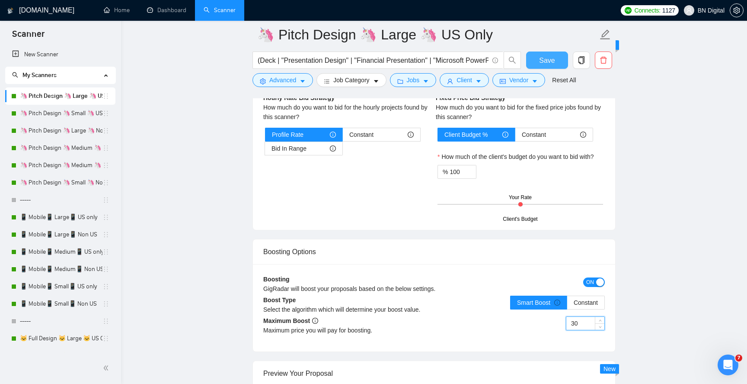
type input "30"
click at [550, 64] on span "Save" at bounding box center [547, 60] width 16 height 11
click at [61, 110] on link "🦄 Pitch Design 🦄 Small 🦄 US Only" at bounding box center [61, 113] width 83 height 17
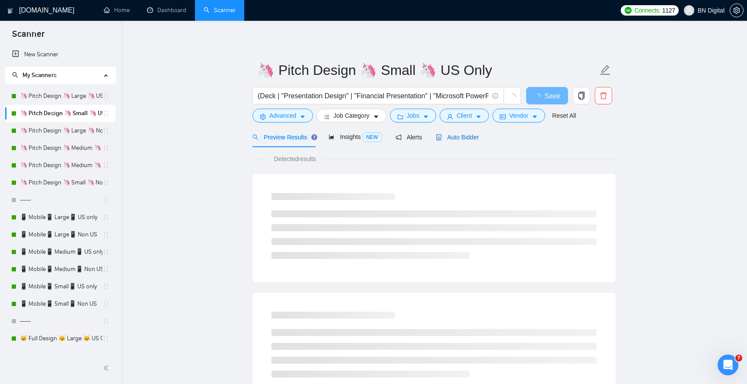
click at [453, 138] on span "Auto Bidder" at bounding box center [457, 137] width 43 height 7
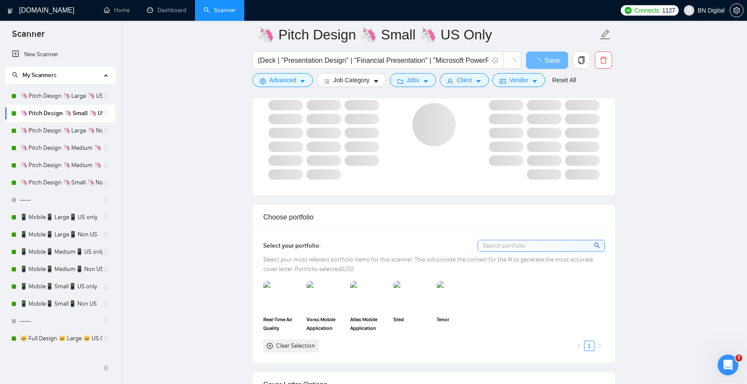
scroll to position [691, 0]
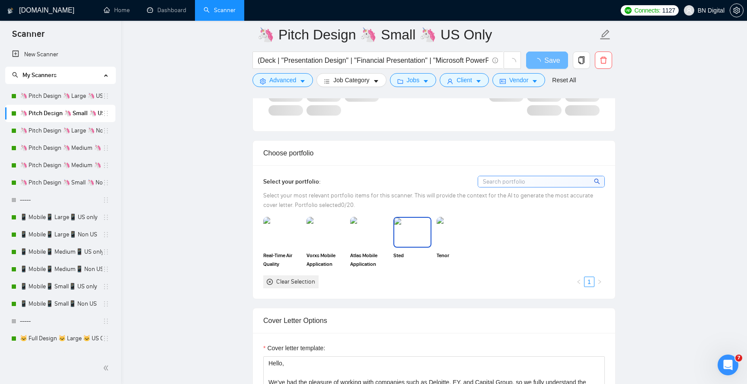
click at [413, 228] on img at bounding box center [412, 232] width 36 height 29
click at [464, 234] on img at bounding box center [456, 232] width 36 height 29
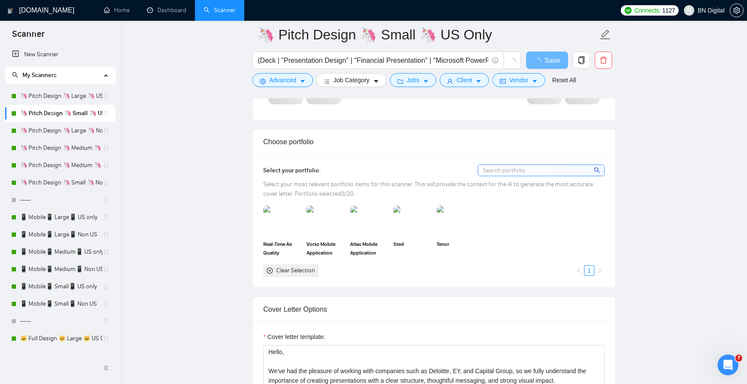
scroll to position [746, 0]
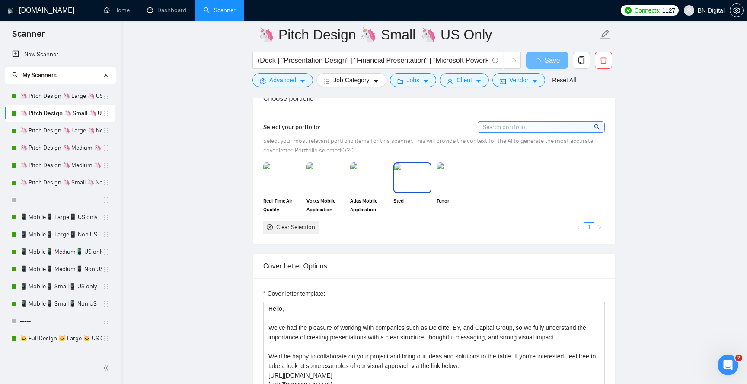
click at [413, 183] on img at bounding box center [412, 177] width 36 height 29
click at [458, 179] on img at bounding box center [456, 177] width 36 height 29
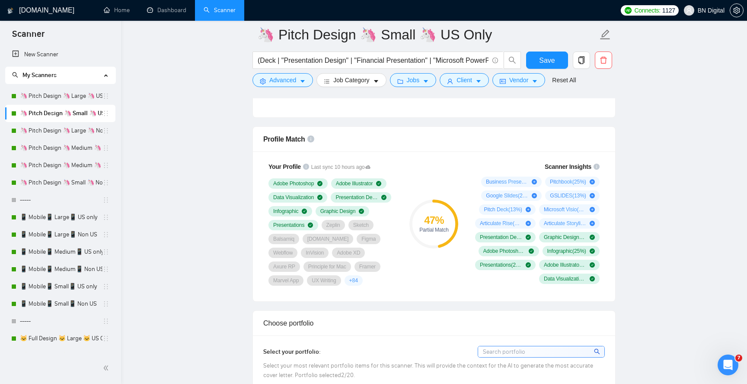
scroll to position [506, 0]
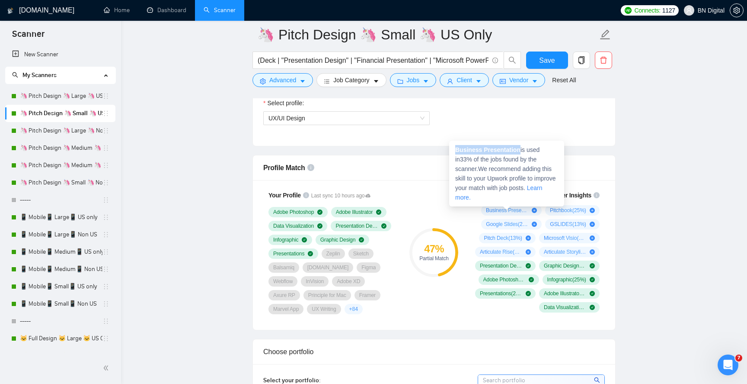
copy strong "Business Presentation"
drag, startPoint x: 522, startPoint y: 150, endPoint x: 455, endPoint y: 150, distance: 67.0
click at [454, 150] on div "Business Presentation is used in 33 % of the jobs found by the scanner. We reco…" at bounding box center [506, 174] width 115 height 66
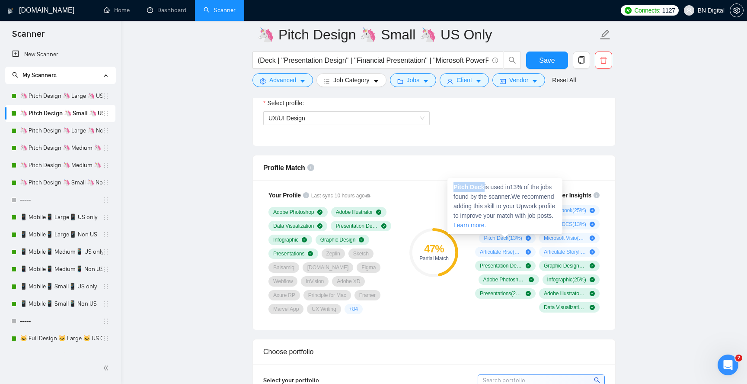
drag, startPoint x: 485, startPoint y: 187, endPoint x: 453, endPoint y: 186, distance: 31.6
click at [453, 186] on div "Pitch Deck is used in 13 % of the jobs found by the scanner. We recommend addin…" at bounding box center [505, 206] width 115 height 56
copy strong "Pitch Deck"
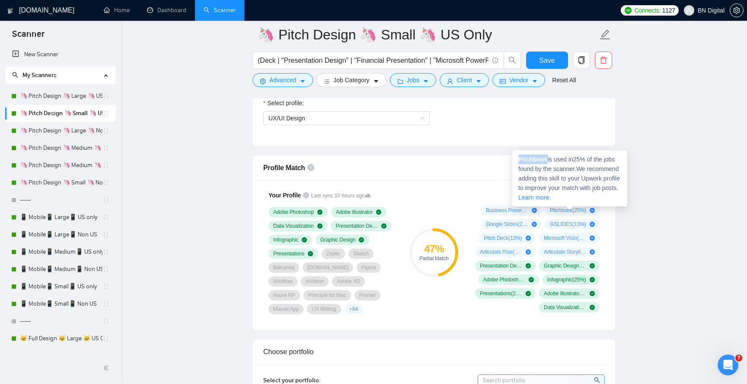
drag, startPoint x: 547, startPoint y: 159, endPoint x: 515, endPoint y: 159, distance: 32.9
click at [514, 159] on div "Pitchbook is used in 25 % of the jobs found by the scanner. We recommend adding…" at bounding box center [569, 178] width 115 height 56
copy strong "Pitchbook"
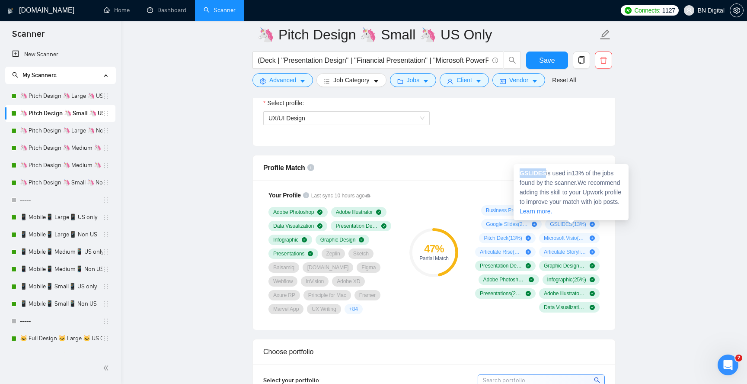
drag, startPoint x: 547, startPoint y: 173, endPoint x: 519, endPoint y: 173, distance: 27.3
click at [520, 173] on span "GSLIDES is used in 13 % of the jobs found by the scanner. We recommend adding t…" at bounding box center [571, 192] width 102 height 45
copy strong "GSLIDES"
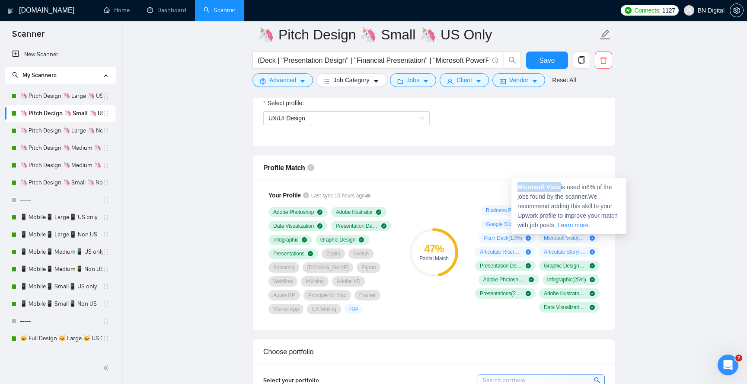
drag, startPoint x: 562, startPoint y: 187, endPoint x: 518, endPoint y: 187, distance: 43.7
click at [518, 187] on strong "Microsoft Visio" at bounding box center [539, 186] width 43 height 7
copy strong "Microsoft Visio"
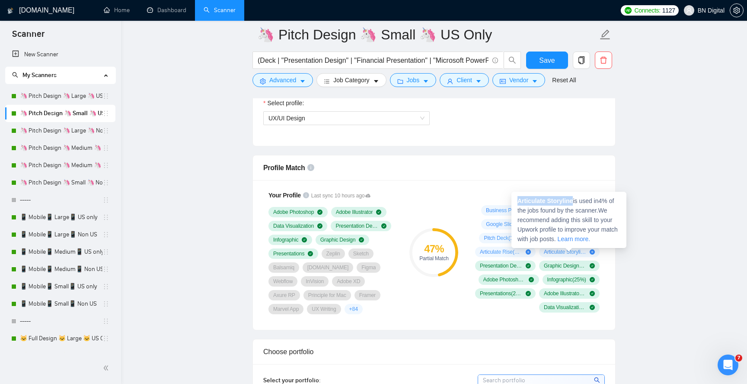
drag, startPoint x: 575, startPoint y: 200, endPoint x: 517, endPoint y: 201, distance: 58.4
click at [517, 201] on div "Articulate Storyline is used in 4 % of the jobs found by the scanner. We recomm…" at bounding box center [569, 220] width 115 height 56
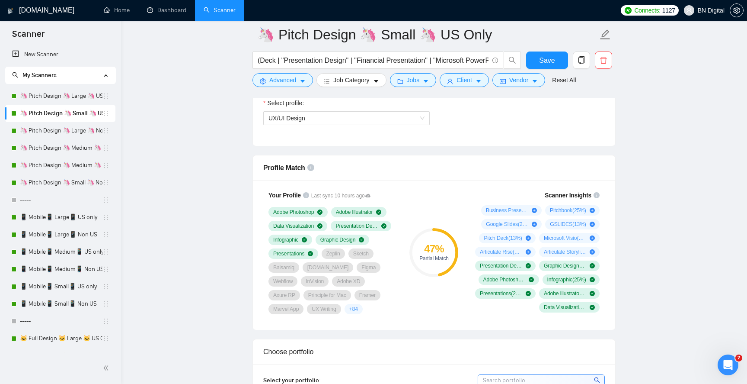
copy strong "Articulate Storyline"
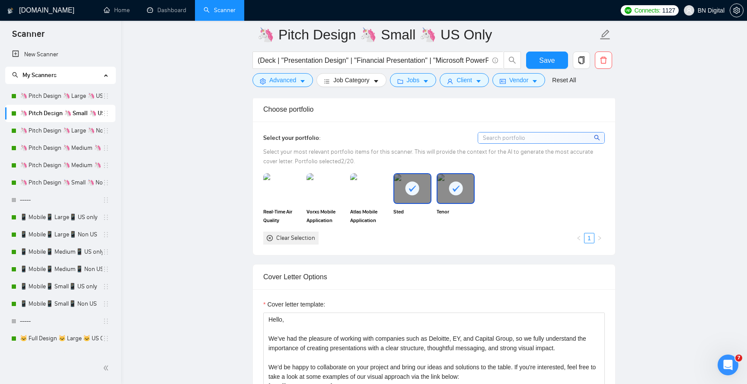
scroll to position [834, 0]
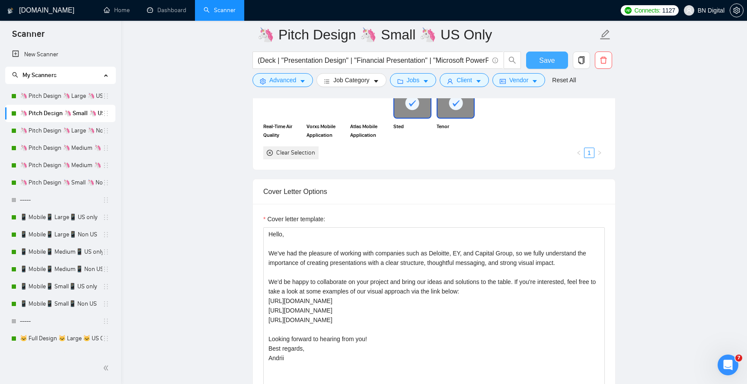
click at [542, 63] on span "Save" at bounding box center [547, 60] width 16 height 11
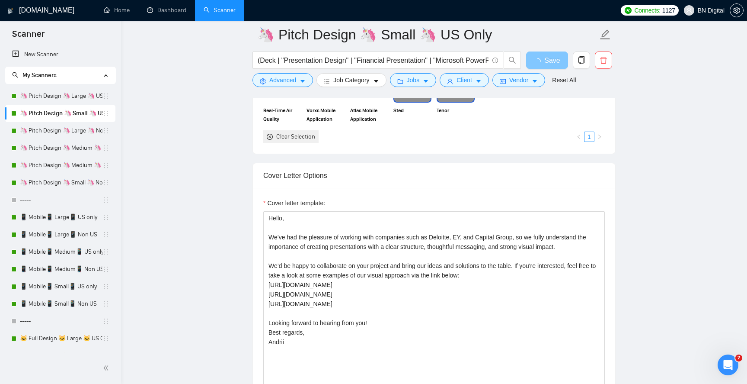
scroll to position [1104, 0]
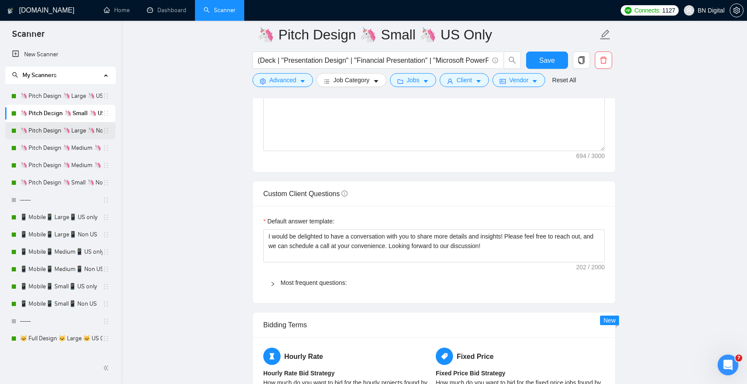
click at [71, 131] on link "🦄 Pitch Design 🦄 Large 🦄 Non US" at bounding box center [61, 130] width 83 height 17
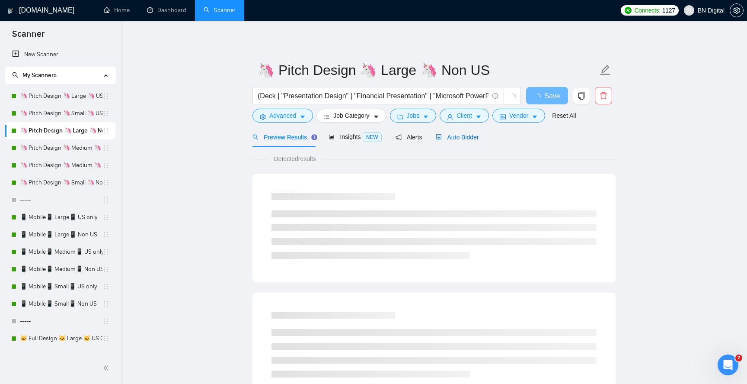
click at [454, 134] on span "Auto Bidder" at bounding box center [457, 137] width 43 height 7
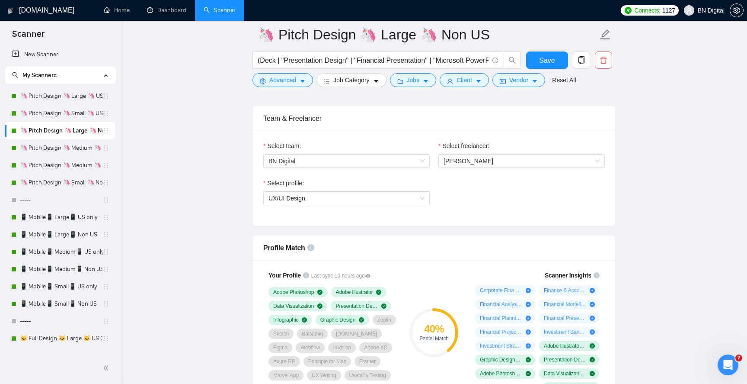
scroll to position [641, 0]
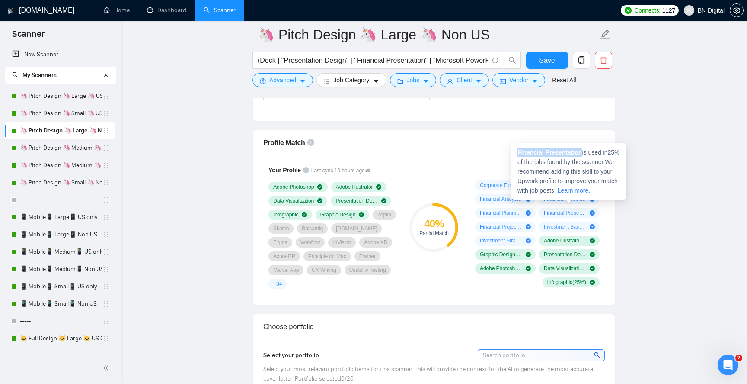
drag, startPoint x: 585, startPoint y: 150, endPoint x: 516, endPoint y: 151, distance: 68.8
click at [516, 151] on div "Financial Presentation is used in 25 % of the jobs found by the scanner. We rec…" at bounding box center [569, 171] width 115 height 56
copy strong "Financial Presentation"
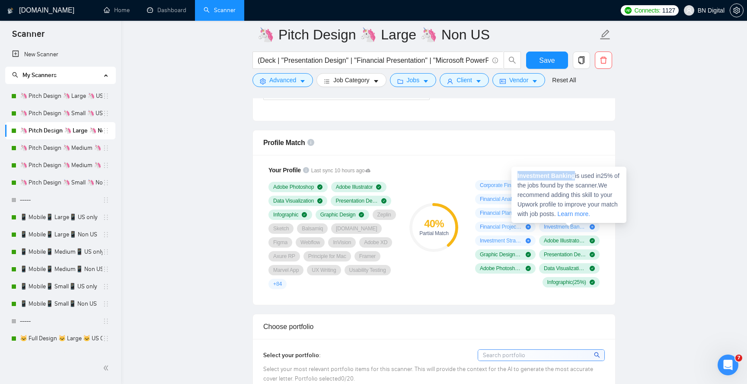
drag, startPoint x: 576, startPoint y: 173, endPoint x: 513, endPoint y: 174, distance: 63.6
click at [513, 174] on div "Investment Banking is used in 25 % of the jobs found by the scanner. We recomme…" at bounding box center [569, 194] width 115 height 56
copy strong "Investment Banking"
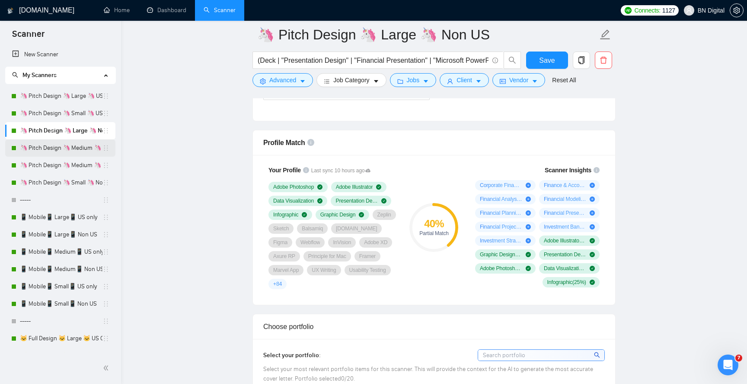
click at [79, 149] on link "🦄 Pitch Design 🦄 Medium 🦄 US Only" at bounding box center [61, 147] width 83 height 17
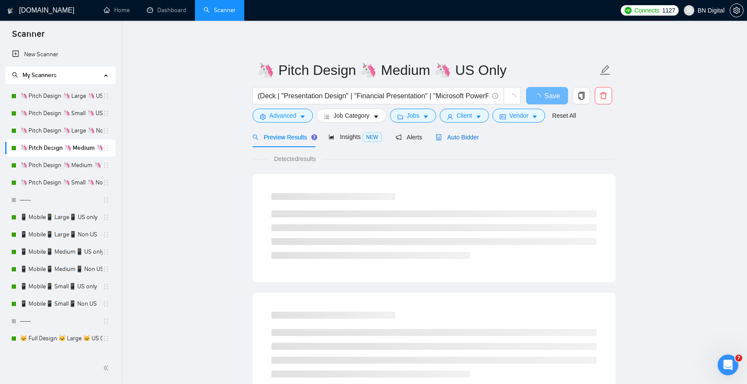
click at [464, 134] on span "Auto Bidder" at bounding box center [457, 137] width 43 height 7
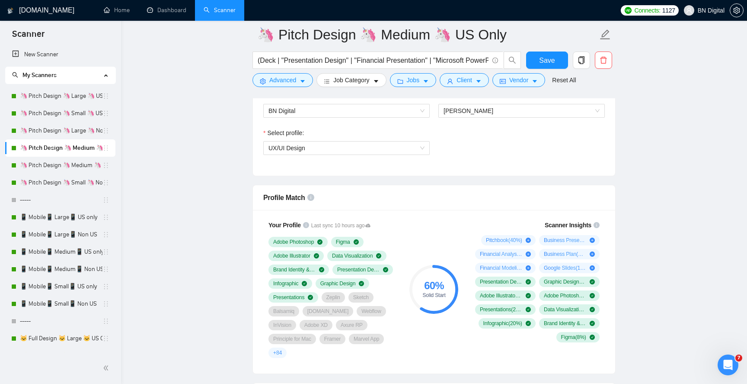
scroll to position [486, 0]
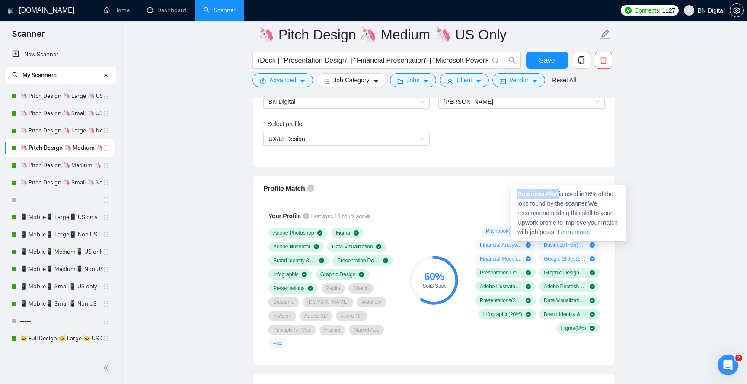
drag, startPoint x: 558, startPoint y: 194, endPoint x: 513, endPoint y: 193, distance: 45.0
click at [513, 193] on div "Business Plan is used in 16 % of the jobs found by the scanner. We recommend ad…" at bounding box center [569, 213] width 115 height 56
copy strong "Business Plan"
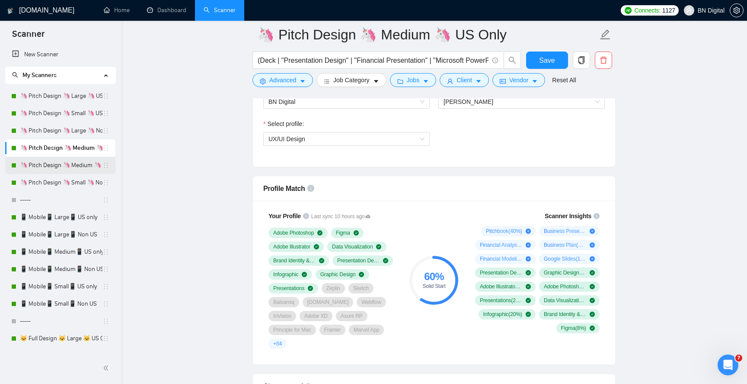
click at [66, 164] on link "🦄 Pitch Design 🦄 Medium 🦄 Non US" at bounding box center [61, 165] width 83 height 17
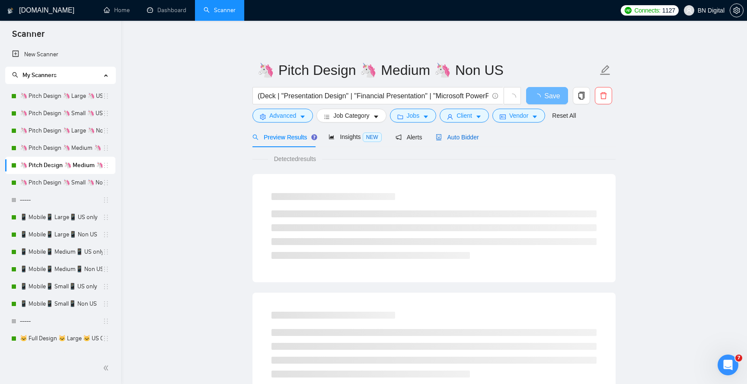
click at [468, 135] on span "Auto Bidder" at bounding box center [457, 137] width 43 height 7
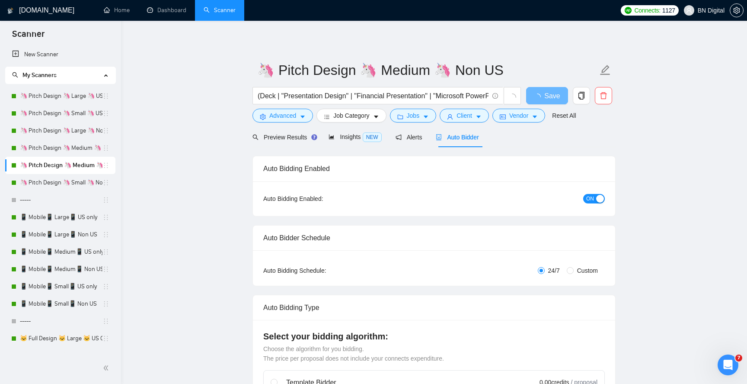
radio input "false"
radio input "true"
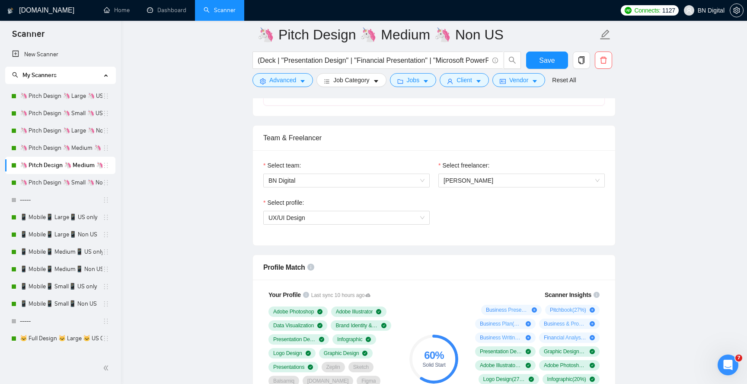
scroll to position [556, 0]
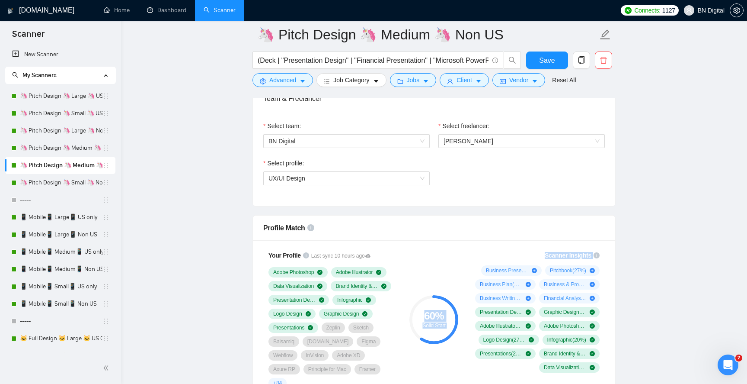
drag, startPoint x: 503, startPoint y: 246, endPoint x: 444, endPoint y: 246, distance: 59.7
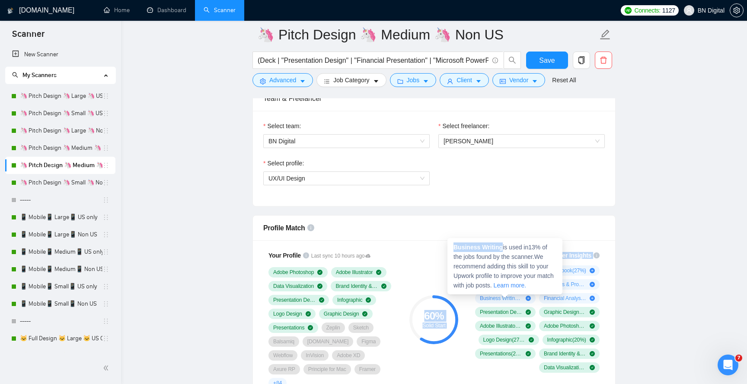
click at [493, 246] on strong "Business Writing" at bounding box center [478, 246] width 49 height 7
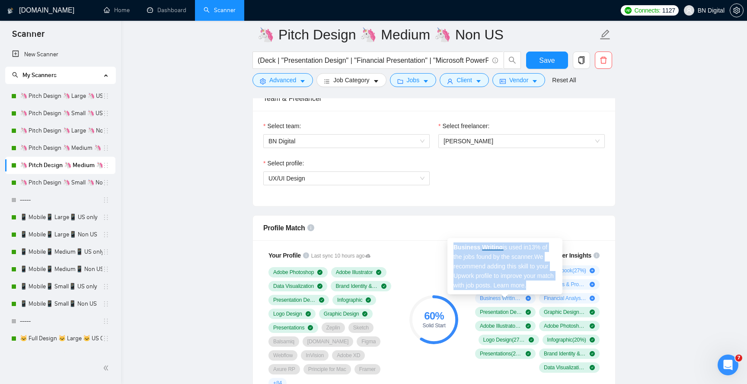
click at [493, 246] on strong "Business Writing" at bounding box center [478, 246] width 49 height 7
click at [505, 245] on span "Business Writing is used in 13 % of the jobs found by the scanner. We recommend…" at bounding box center [504, 265] width 100 height 45
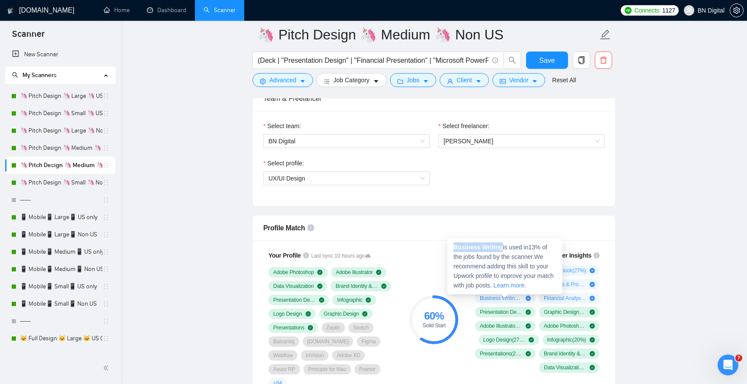
drag, startPoint x: 502, startPoint y: 247, endPoint x: 449, endPoint y: 246, distance: 52.8
click at [449, 246] on div "Business Writing is used in 13 % of the jobs found by the scanner. We recommend…" at bounding box center [505, 266] width 115 height 56
copy strong "Business Writing"
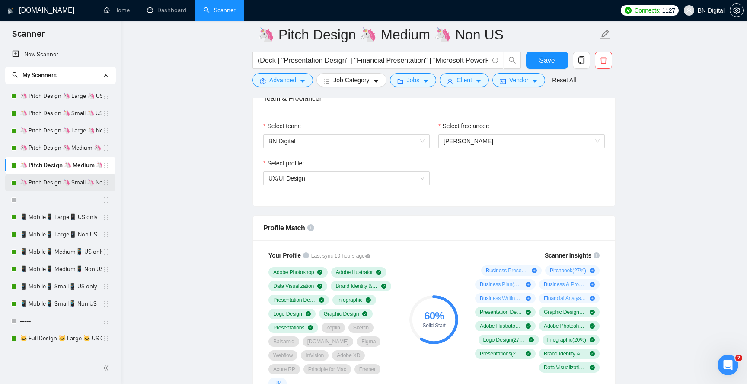
click at [76, 181] on link "🦄 Pitch Design 🦄 Small 🦄 Non US" at bounding box center [61, 182] width 83 height 17
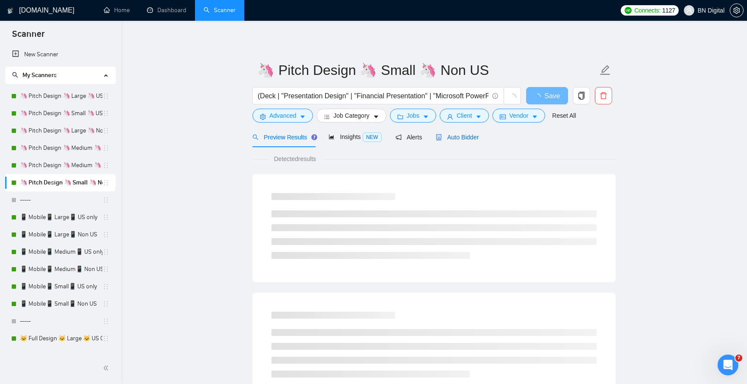
click at [475, 135] on span "Auto Bidder" at bounding box center [457, 137] width 43 height 7
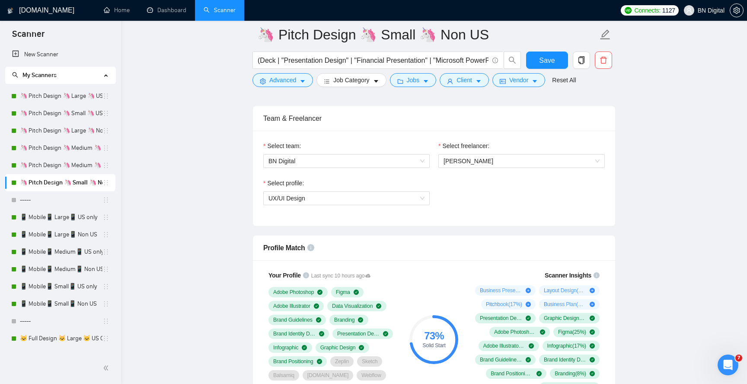
scroll to position [596, 0]
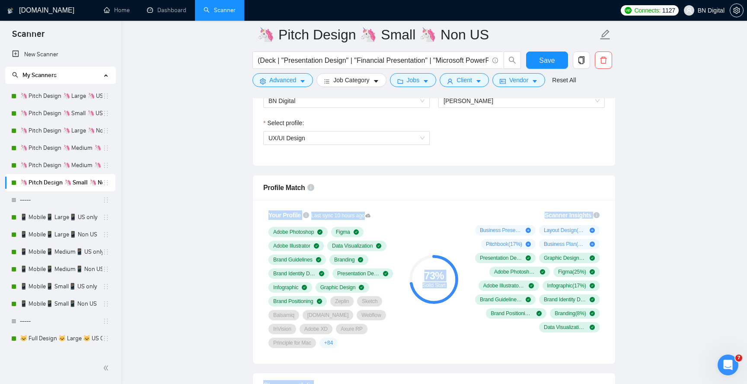
drag, startPoint x: 560, startPoint y: 181, endPoint x: 522, endPoint y: 189, distance: 38.3
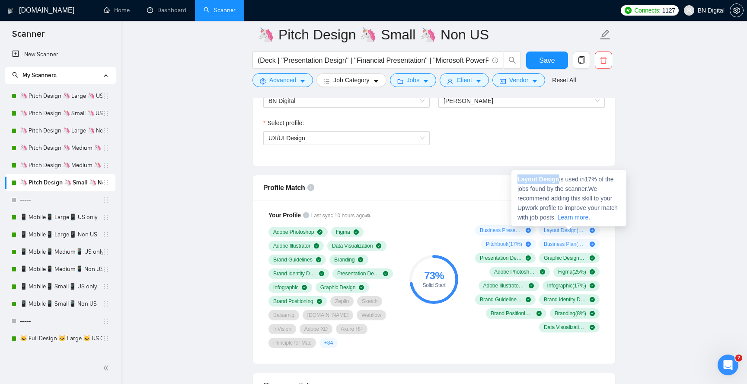
drag, startPoint x: 560, startPoint y: 178, endPoint x: 518, endPoint y: 179, distance: 41.9
click at [518, 179] on span "Layout Design is used in 17 % of the jobs found by the scanner. We recommend ad…" at bounding box center [568, 198] width 100 height 45
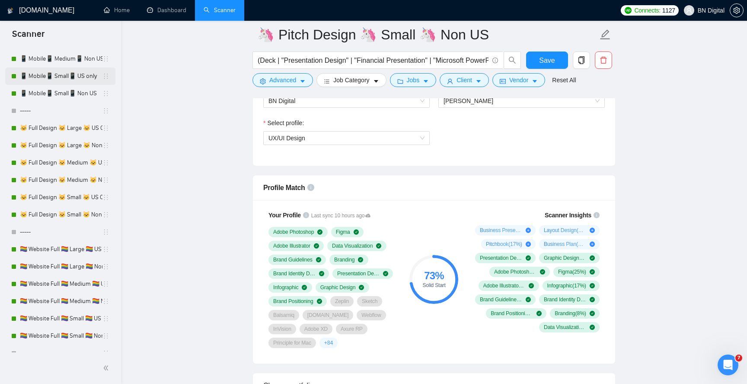
scroll to position [291, 0]
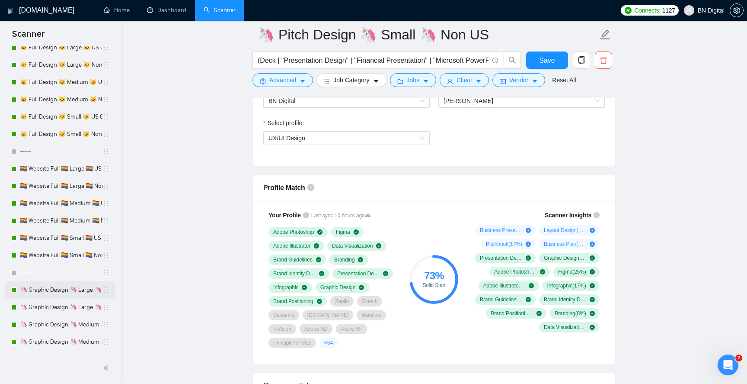
click at [74, 292] on link "🦄 Graphic Design 🦄 Large 🦄 US Only" at bounding box center [61, 289] width 83 height 17
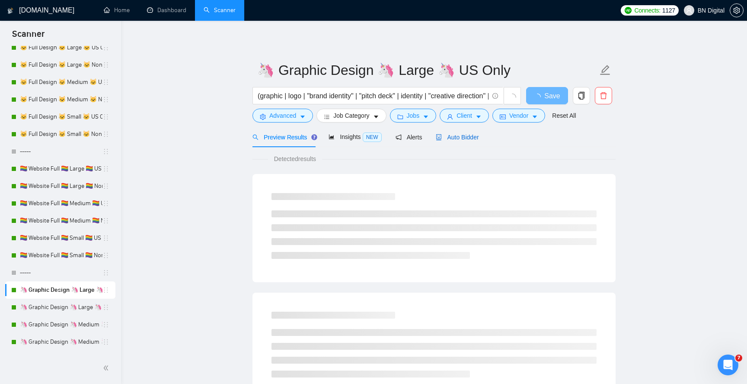
click at [468, 134] on span "Auto Bidder" at bounding box center [457, 137] width 43 height 7
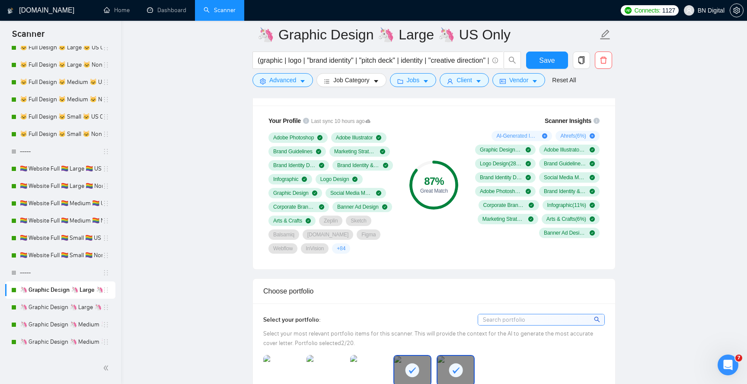
scroll to position [629, 0]
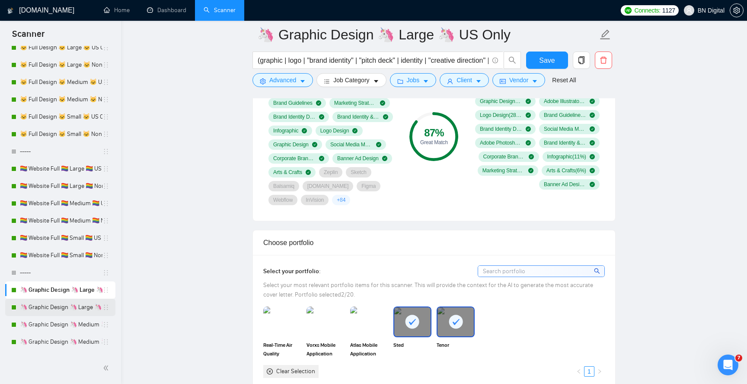
click at [64, 307] on link "🦄 Graphic Design 🦄 Large 🦄 Non US" at bounding box center [61, 306] width 83 height 17
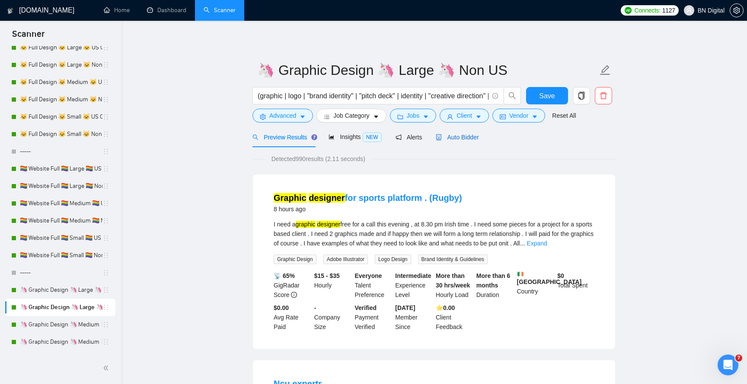
click at [456, 141] on div "Auto Bidder" at bounding box center [457, 137] width 43 height 10
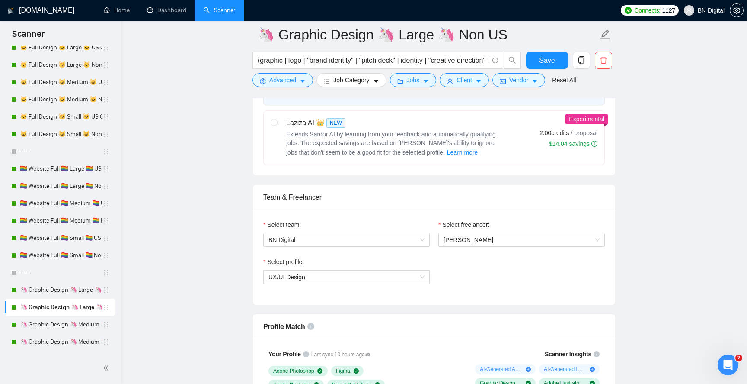
scroll to position [518, 0]
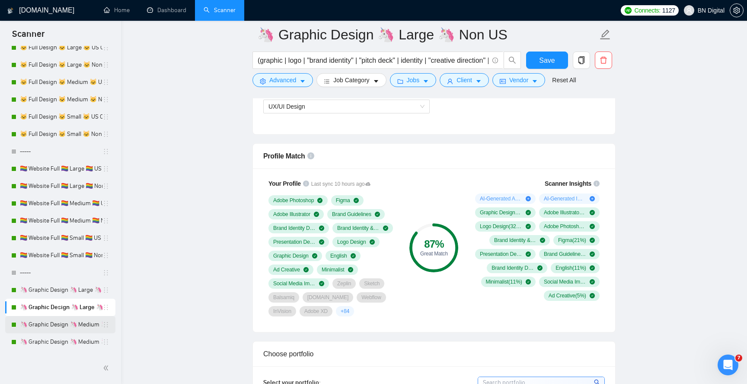
click at [77, 323] on link "🦄 Graphic Design 🦄 Medium 🦄 US Only" at bounding box center [61, 324] width 83 height 17
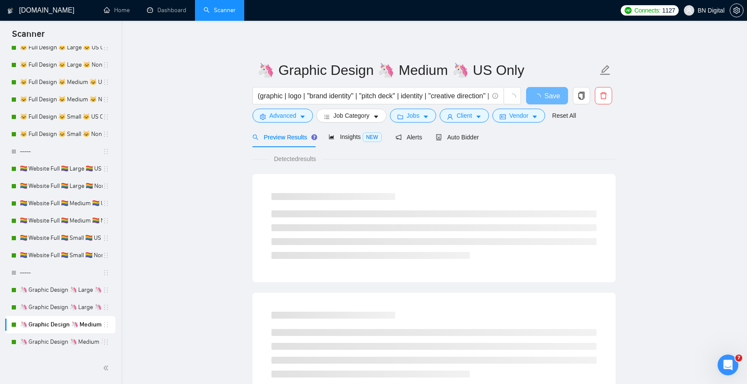
click at [488, 133] on div "Preview Results Insights NEW Alerts Auto Bidder" at bounding box center [434, 137] width 363 height 20
click at [471, 137] on span "Auto Bidder" at bounding box center [457, 137] width 43 height 7
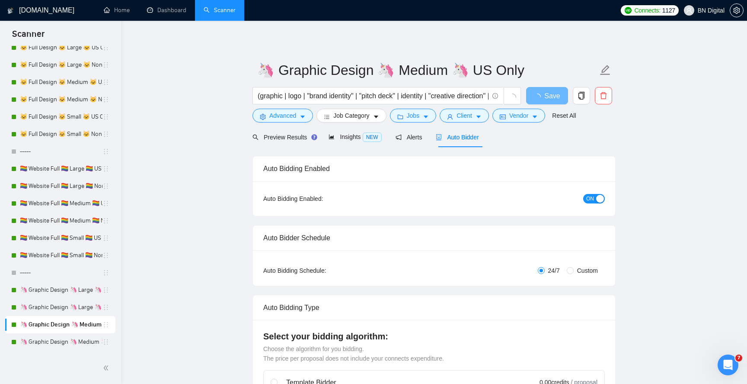
radio input "false"
radio input "true"
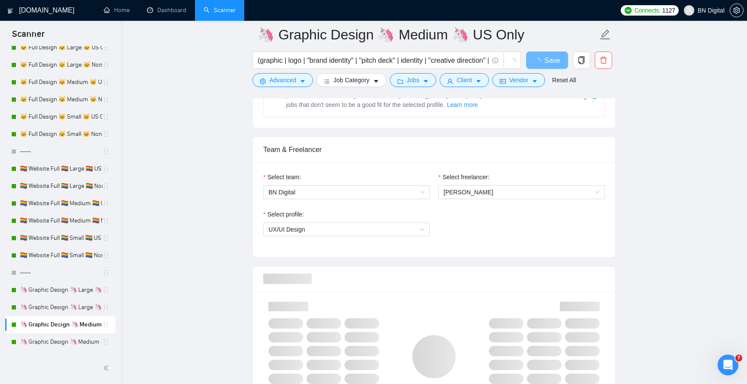
scroll to position [559, 0]
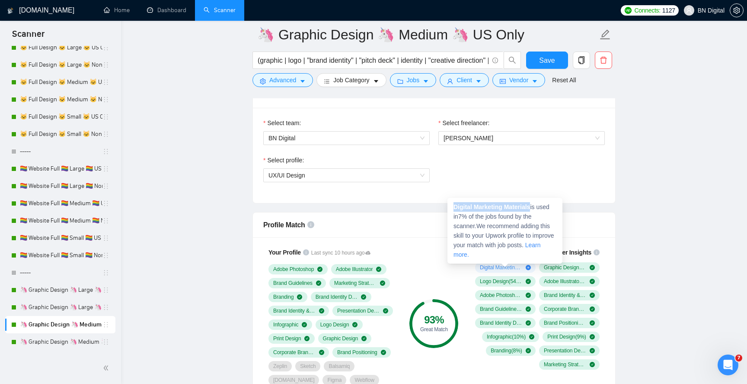
drag, startPoint x: 533, startPoint y: 207, endPoint x: 453, endPoint y: 207, distance: 79.6
click at [454, 207] on strong "Digital Marketing Materials" at bounding box center [492, 206] width 77 height 7
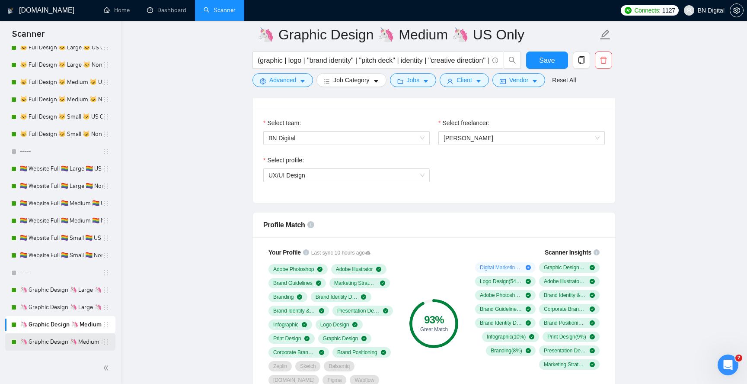
click at [83, 343] on link "🦄 Graphic Design 🦄 Medium 🦄 Non US" at bounding box center [61, 341] width 83 height 17
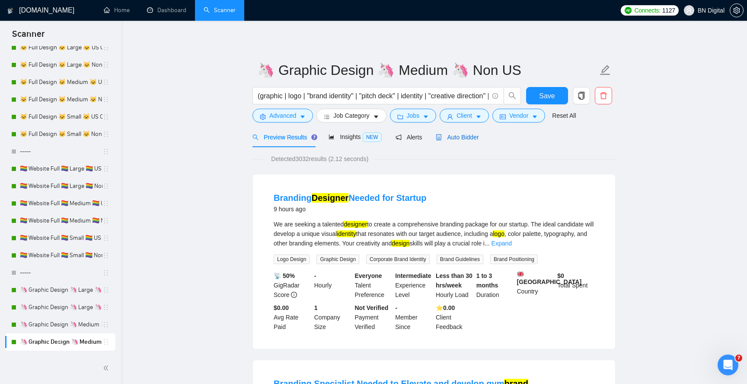
click at [464, 137] on span "Auto Bidder" at bounding box center [457, 137] width 43 height 7
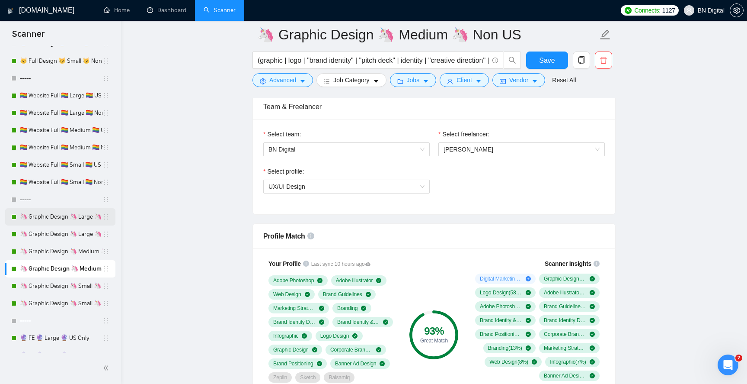
scroll to position [397, 0]
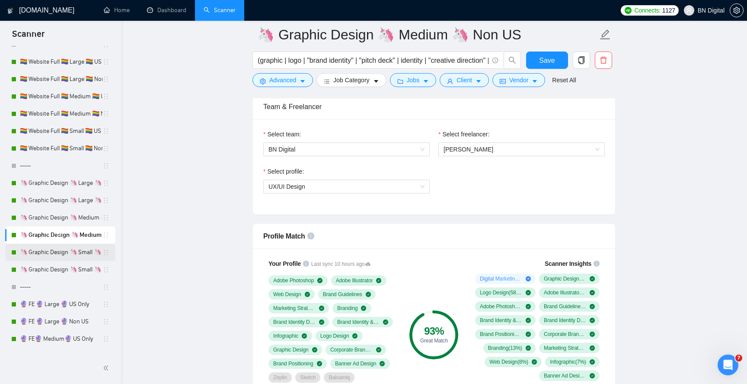
click at [64, 254] on link "🦄 Graphic Design 🦄 Small 🦄 US Only" at bounding box center [61, 251] width 83 height 17
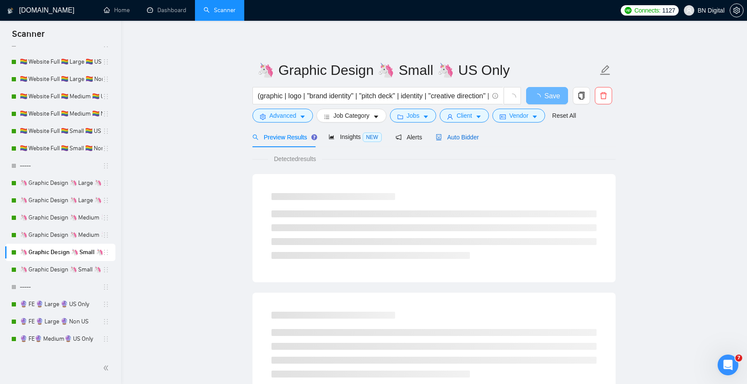
click at [466, 134] on span "Auto Bidder" at bounding box center [457, 137] width 43 height 7
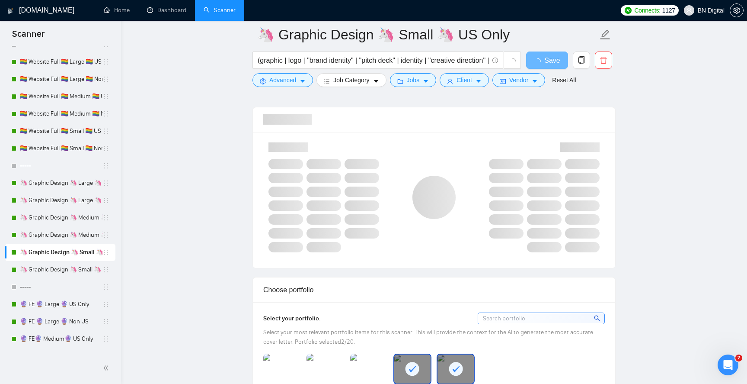
scroll to position [701, 0]
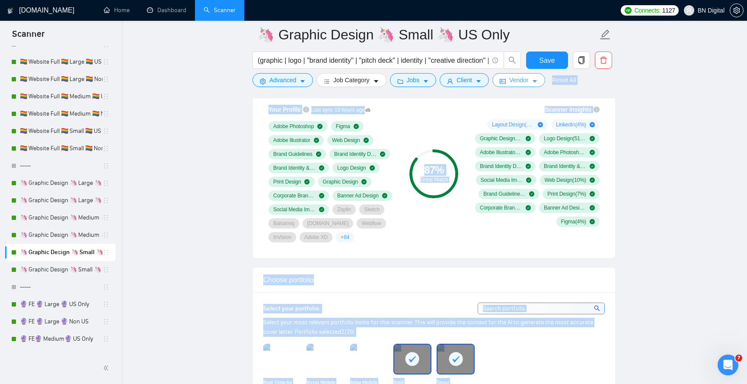
drag, startPoint x: 547, startPoint y: 72, endPoint x: 532, endPoint y: 85, distance: 20.5
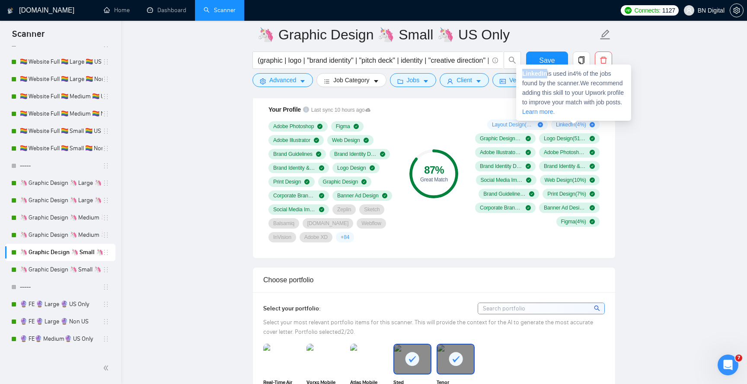
drag, startPoint x: 547, startPoint y: 74, endPoint x: 519, endPoint y: 74, distance: 27.7
click at [519, 74] on div "LinkedIn is used in 4 % of the jobs found by the scanner. We recommend adding t…" at bounding box center [573, 92] width 115 height 56
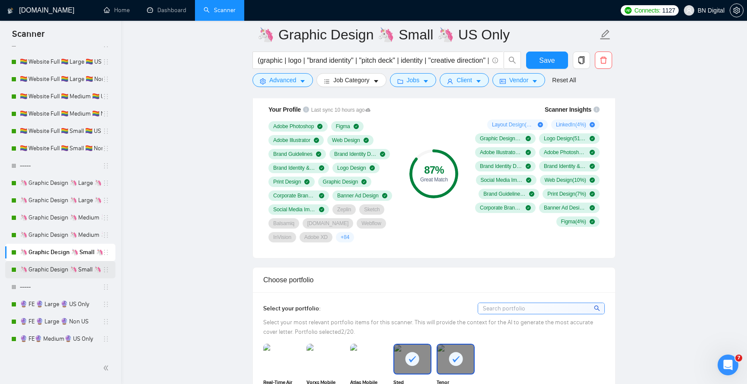
click at [57, 268] on link "🦄 Graphic Design 🦄 Small 🦄 Non US" at bounding box center [61, 269] width 83 height 17
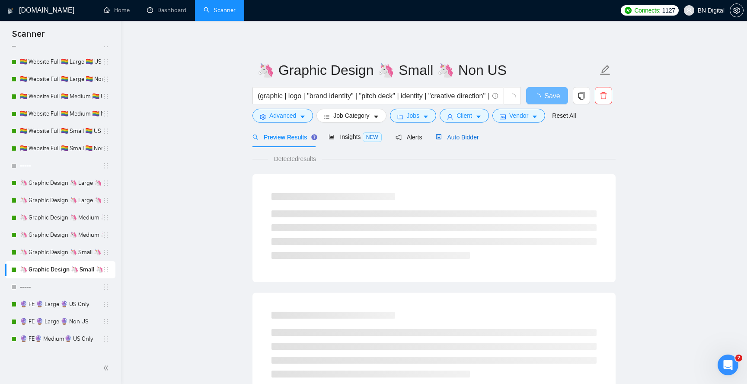
click at [469, 140] on span "Auto Bidder" at bounding box center [457, 137] width 43 height 7
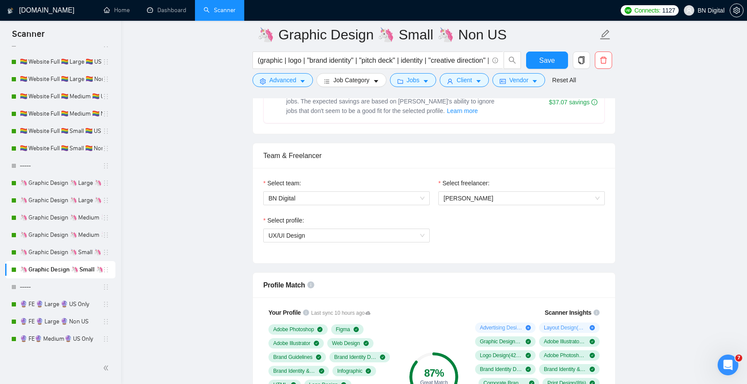
scroll to position [658, 0]
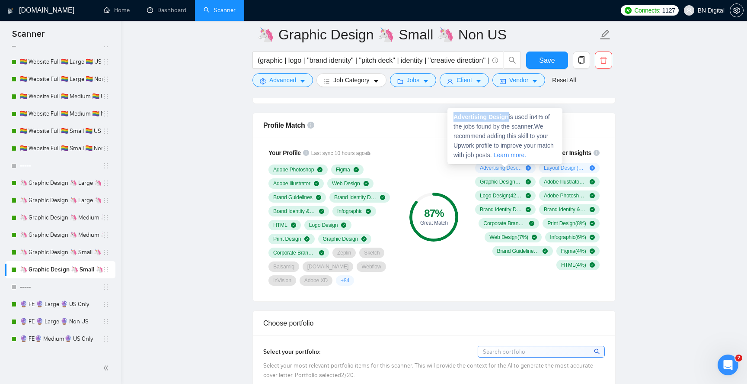
drag, startPoint x: 509, startPoint y: 117, endPoint x: 453, endPoint y: 117, distance: 56.6
click at [452, 117] on div "Advertising Design is used in 4 % of the jobs found by the scanner. We recommen…" at bounding box center [505, 136] width 115 height 56
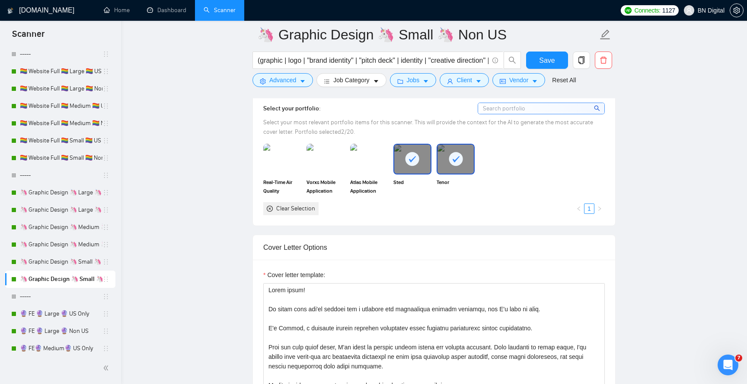
scroll to position [968, 0]
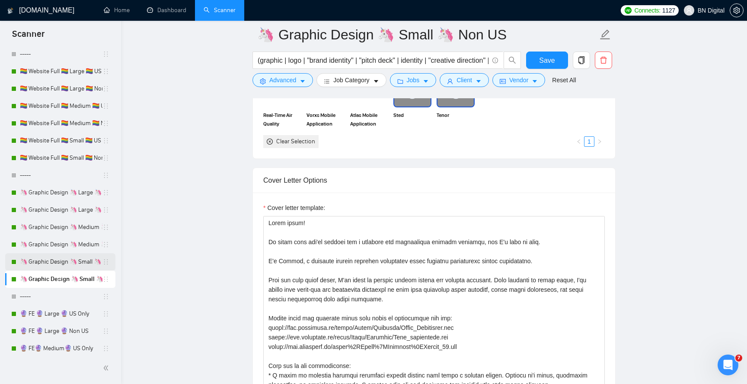
click at [64, 255] on link "🦄 Graphic Design 🦄 Small 🦄 US Only" at bounding box center [61, 261] width 83 height 17
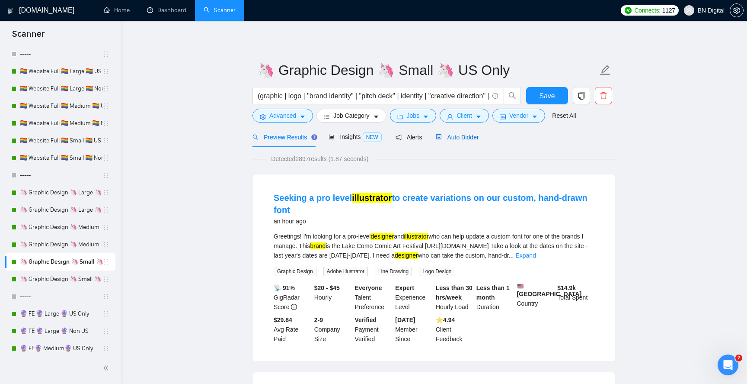
click at [457, 140] on span "Auto Bidder" at bounding box center [457, 137] width 43 height 7
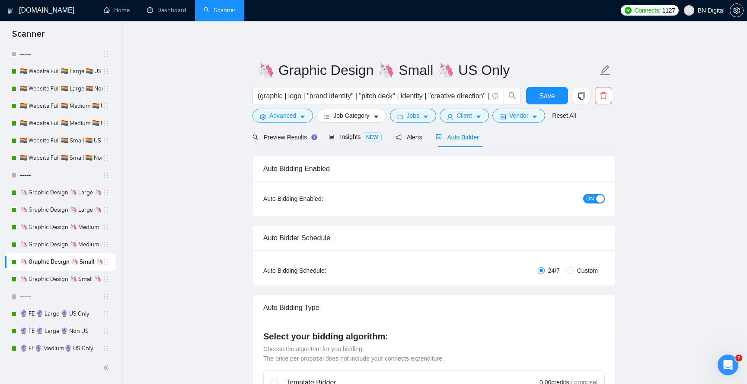
radio input "false"
radio input "true"
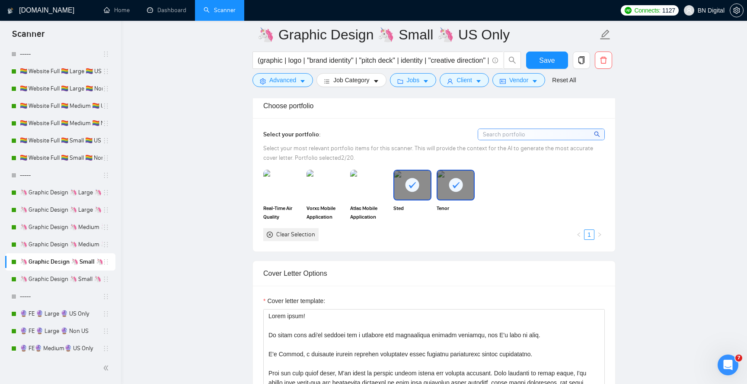
scroll to position [960, 0]
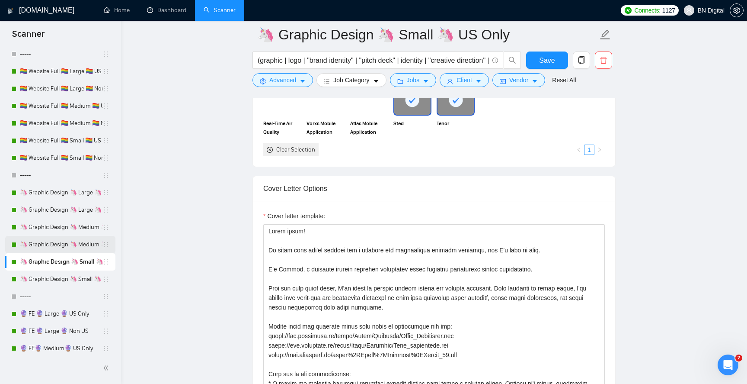
click at [78, 244] on link "🦄 Graphic Design 🦄 Medium 🦄 Non US" at bounding box center [61, 244] width 83 height 17
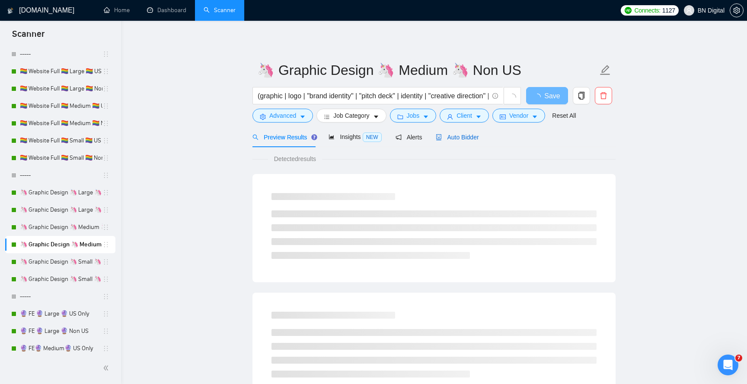
click at [456, 138] on span "Auto Bidder" at bounding box center [457, 137] width 43 height 7
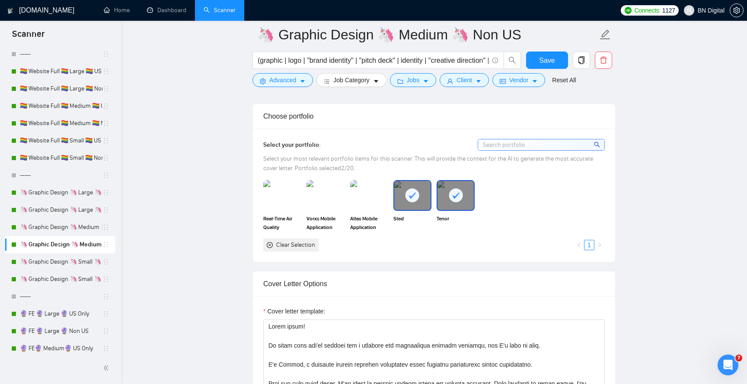
scroll to position [932, 0]
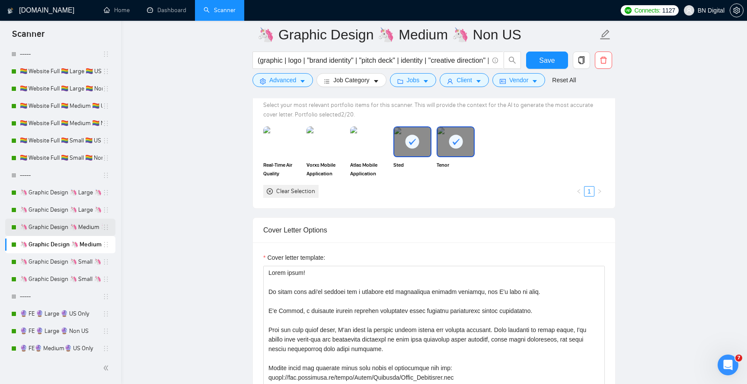
click at [38, 230] on link "🦄 Graphic Design 🦄 Medium 🦄 US Only" at bounding box center [61, 226] width 83 height 17
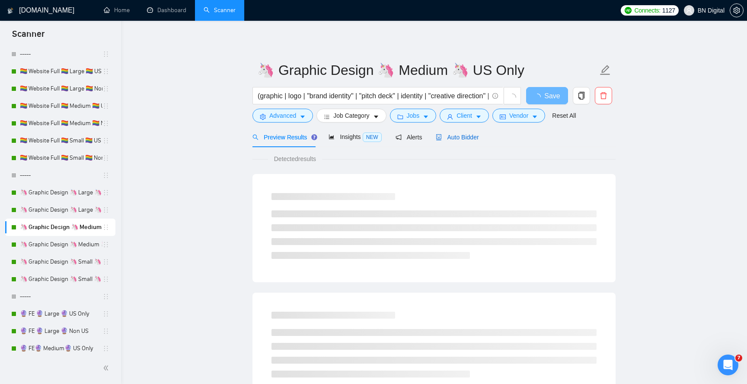
click at [452, 134] on span "Auto Bidder" at bounding box center [457, 137] width 43 height 7
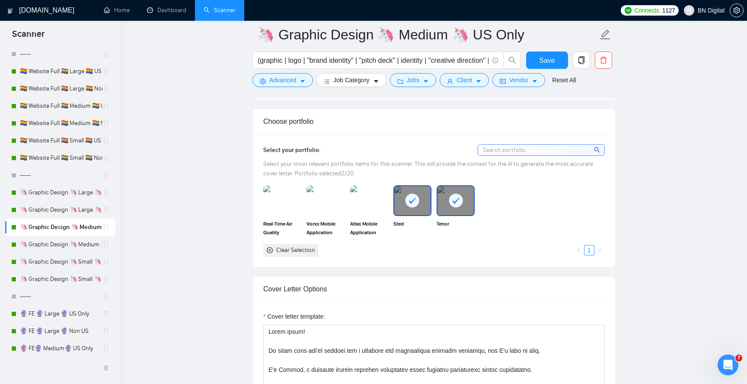
scroll to position [890, 0]
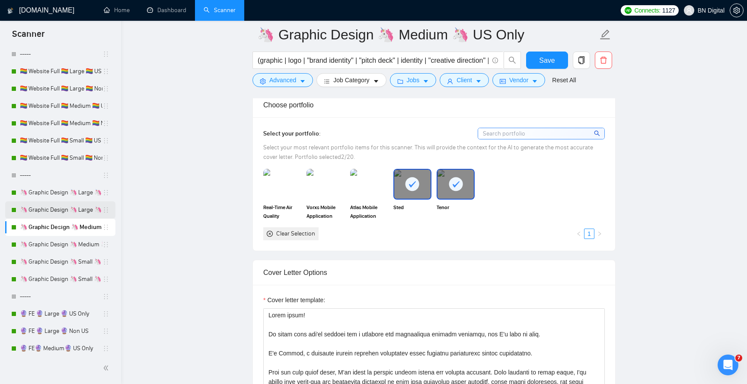
click at [73, 209] on link "🦄 Graphic Design 🦄 Large 🦄 Non US" at bounding box center [61, 209] width 83 height 17
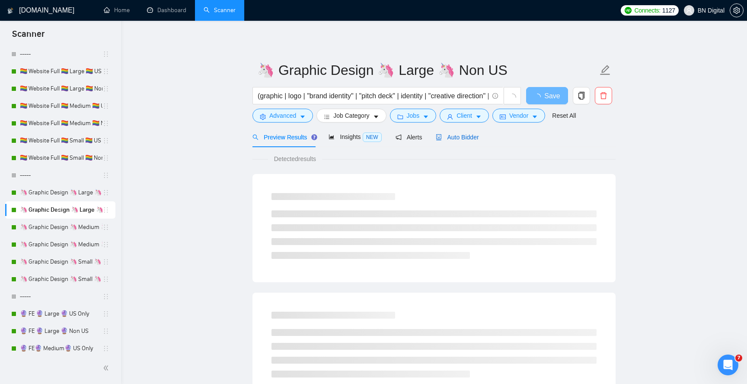
click at [471, 135] on span "Auto Bidder" at bounding box center [457, 137] width 43 height 7
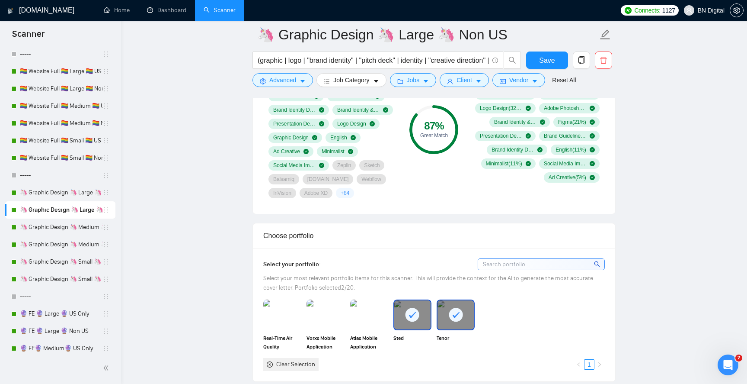
scroll to position [678, 0]
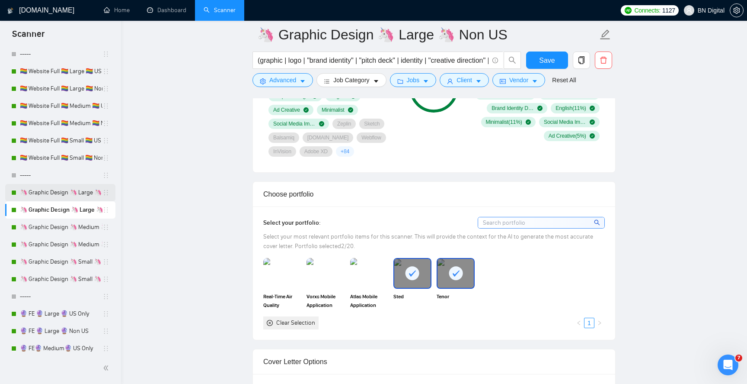
click at [75, 192] on link "🦄 Graphic Design 🦄 Large 🦄 US Only" at bounding box center [61, 192] width 83 height 17
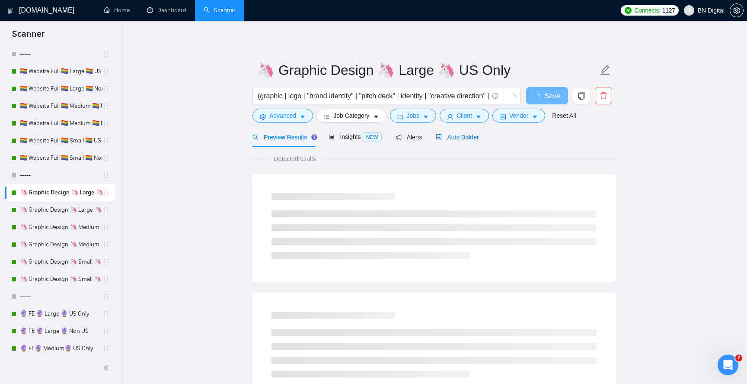
drag, startPoint x: 456, startPoint y: 134, endPoint x: 445, endPoint y: 152, distance: 20.2
click at [456, 134] on span "Auto Bidder" at bounding box center [457, 137] width 43 height 7
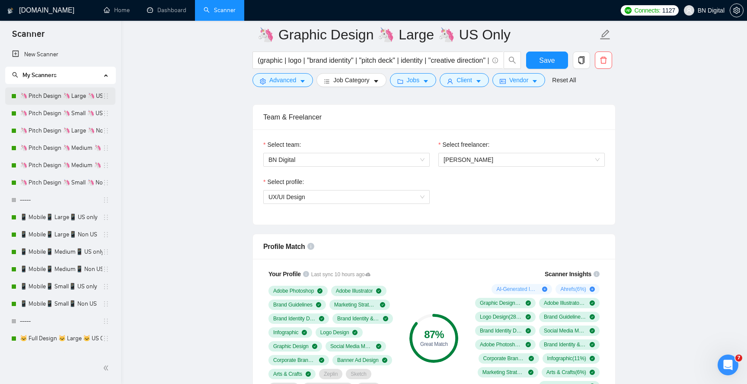
click at [51, 95] on link "🦄 Pitch Design 🦄 Large 🦄 US Only" at bounding box center [61, 95] width 83 height 17
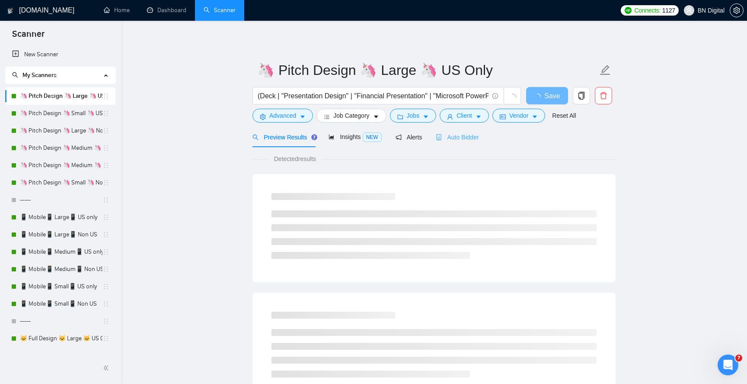
click at [448, 130] on div "Auto Bidder" at bounding box center [457, 137] width 43 height 20
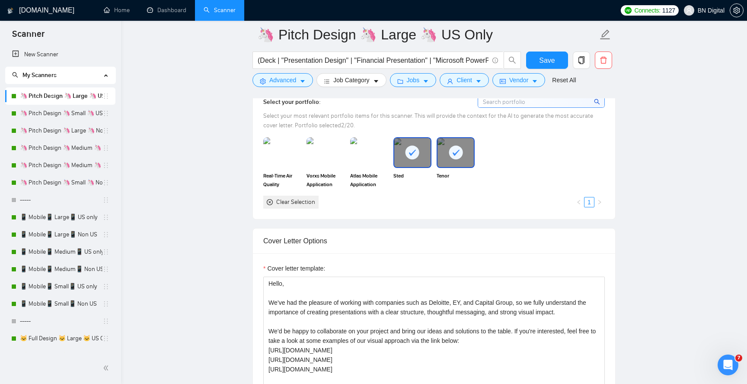
scroll to position [796, 0]
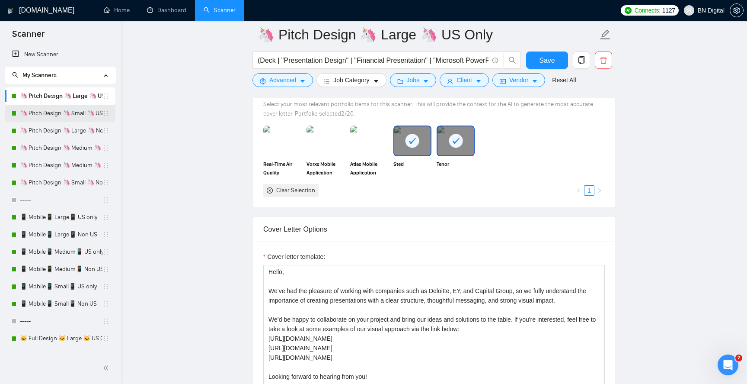
click at [59, 110] on link "🦄 Pitch Design 🦄 Small 🦄 US Only" at bounding box center [61, 113] width 83 height 17
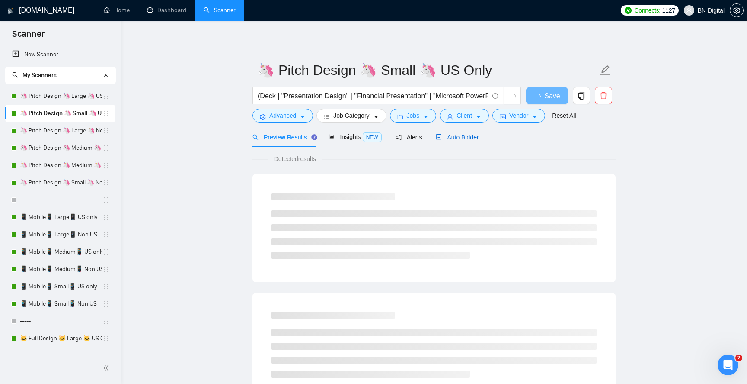
click at [456, 134] on span "Auto Bidder" at bounding box center [457, 137] width 43 height 7
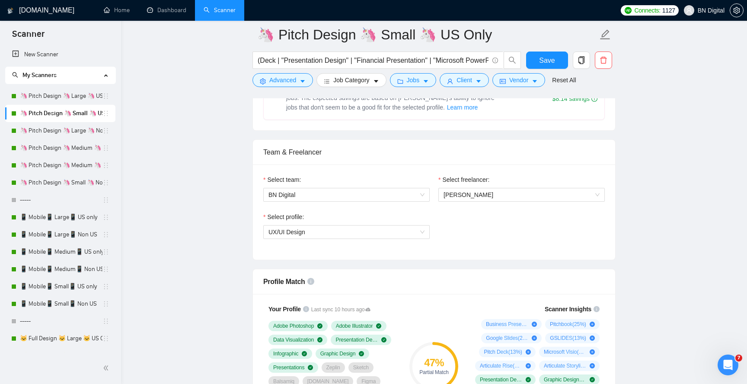
scroll to position [617, 0]
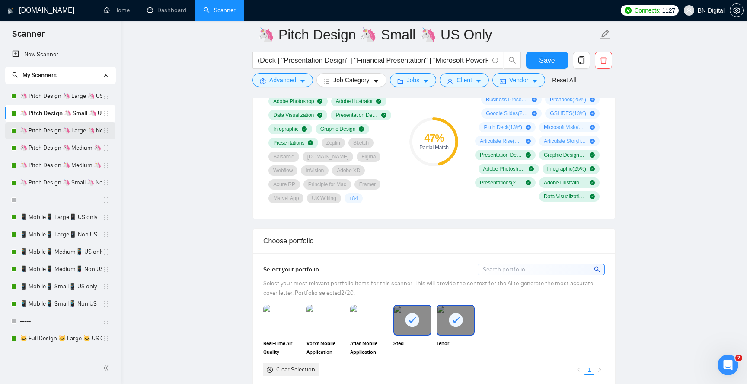
click at [72, 130] on link "🦄 Pitch Design 🦄 Large 🦄 Non US" at bounding box center [61, 130] width 83 height 17
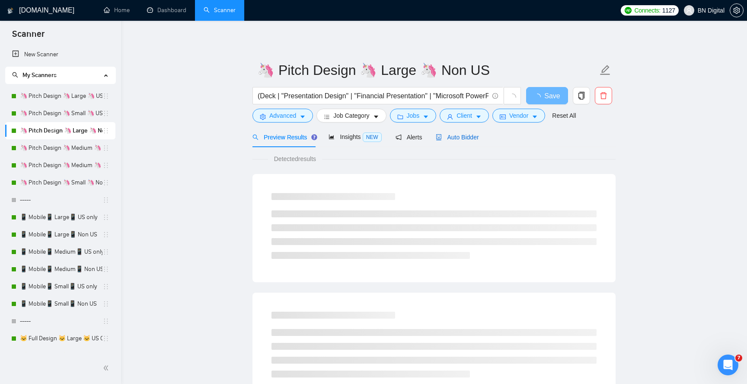
click at [459, 141] on div "Auto Bidder" at bounding box center [457, 137] width 43 height 10
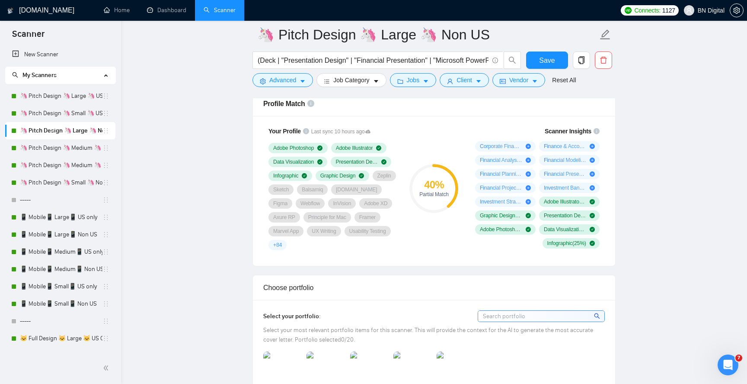
scroll to position [824, 0]
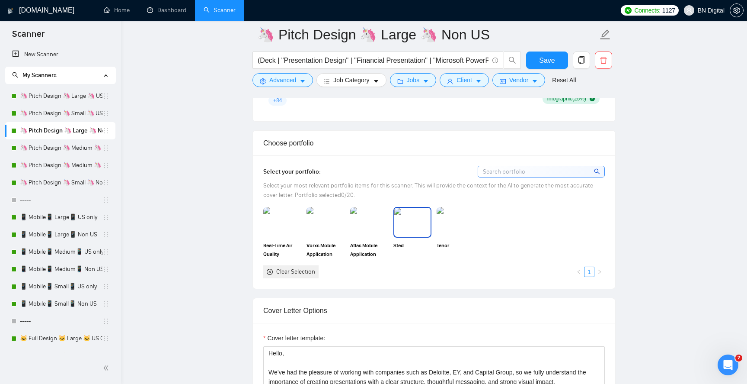
click at [416, 219] on img at bounding box center [412, 222] width 36 height 29
click at [454, 218] on img at bounding box center [456, 222] width 36 height 29
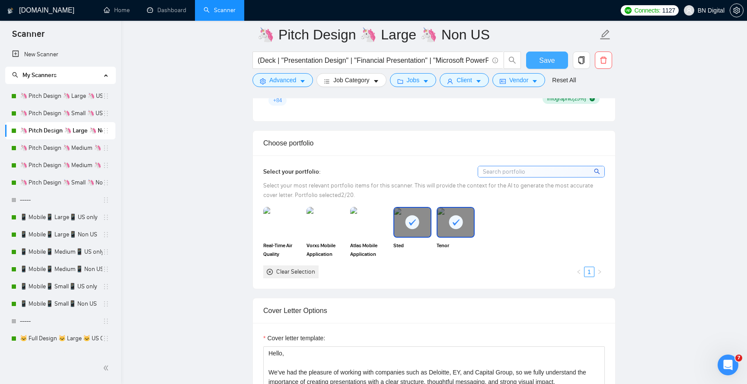
click at [548, 61] on span "Save" at bounding box center [547, 60] width 16 height 11
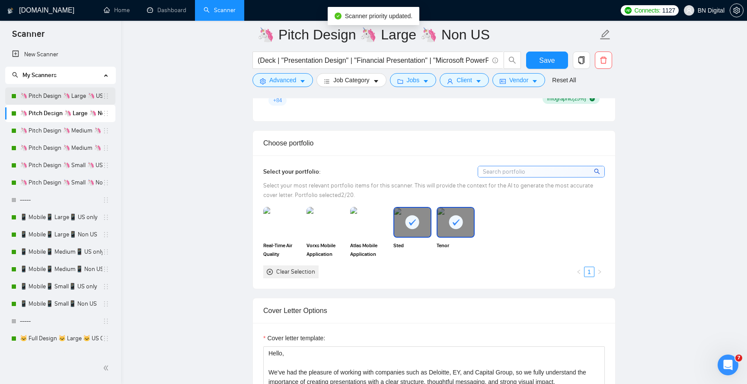
click at [90, 100] on link "🦄 Pitch Design 🦄 Large 🦄 US Only" at bounding box center [61, 95] width 83 height 17
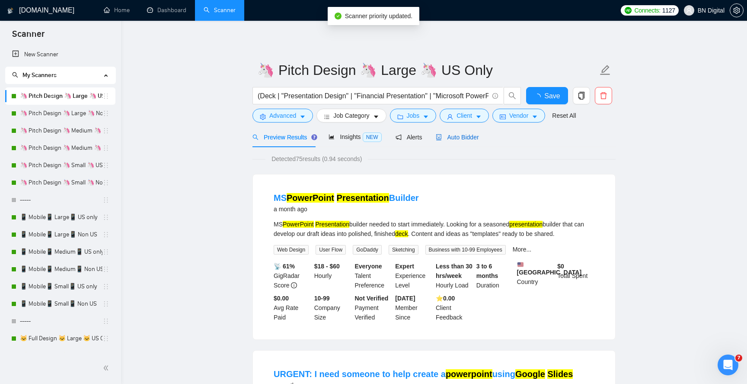
click at [466, 141] on div "Auto Bidder" at bounding box center [457, 137] width 43 height 10
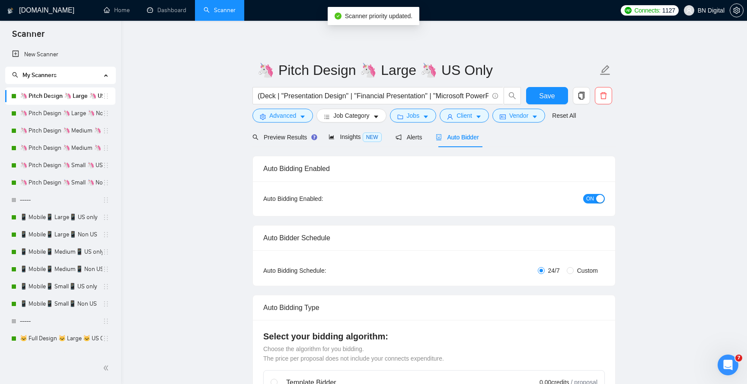
checkbox input "true"
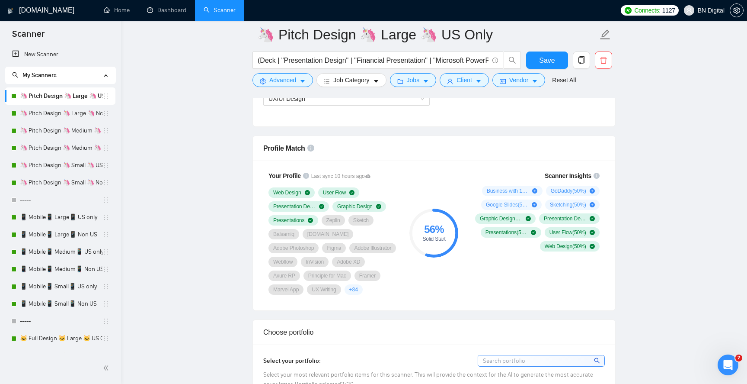
scroll to position [566, 0]
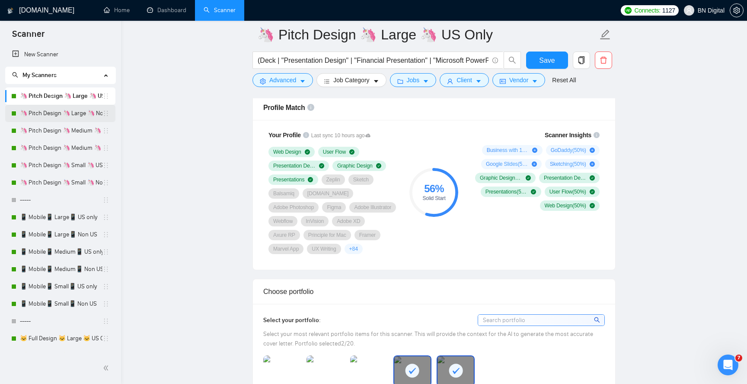
click at [79, 114] on link "🦄 Pitch Design 🦄 Large 🦄 Non US" at bounding box center [61, 113] width 83 height 17
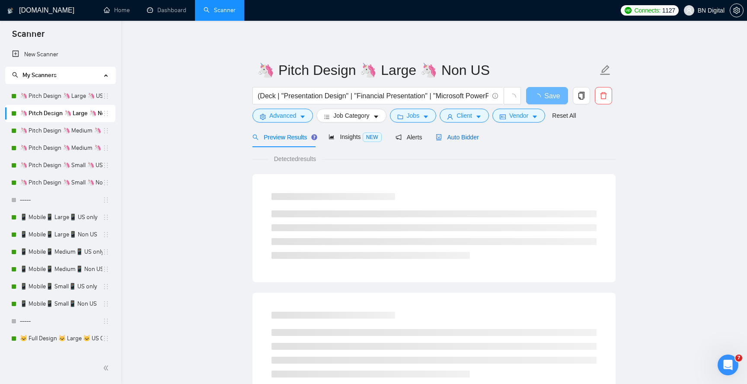
click at [449, 136] on span "Auto Bidder" at bounding box center [457, 137] width 43 height 7
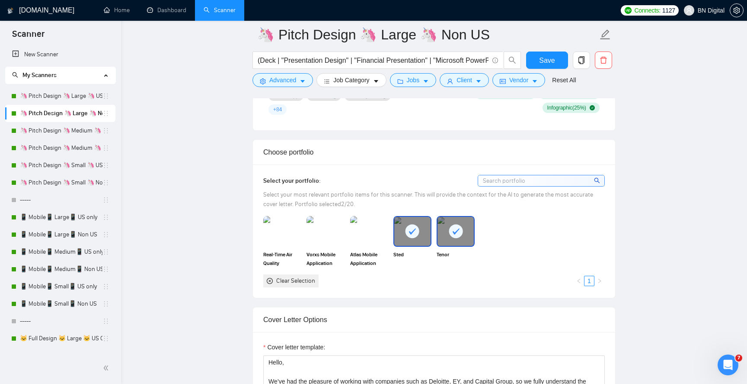
scroll to position [866, 0]
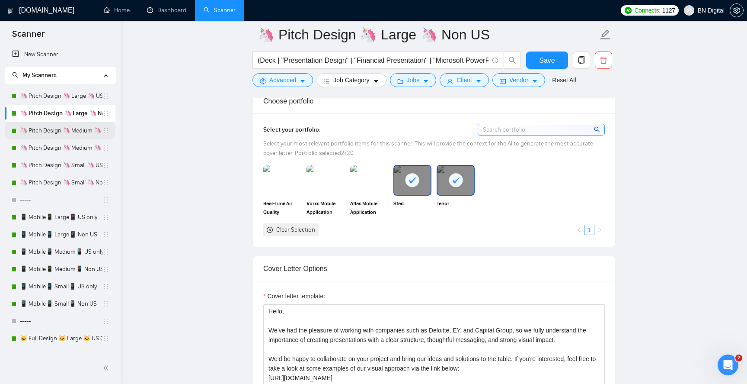
click at [66, 131] on link "🦄 Pitch Design 🦄 Medium 🦄 US Only" at bounding box center [61, 130] width 83 height 17
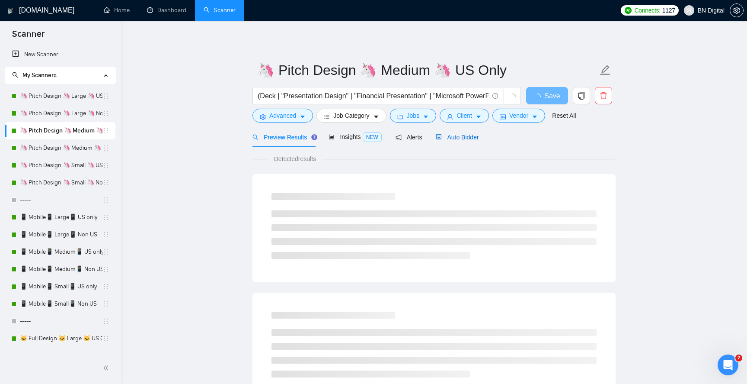
click at [460, 137] on span "Auto Bidder" at bounding box center [457, 137] width 43 height 7
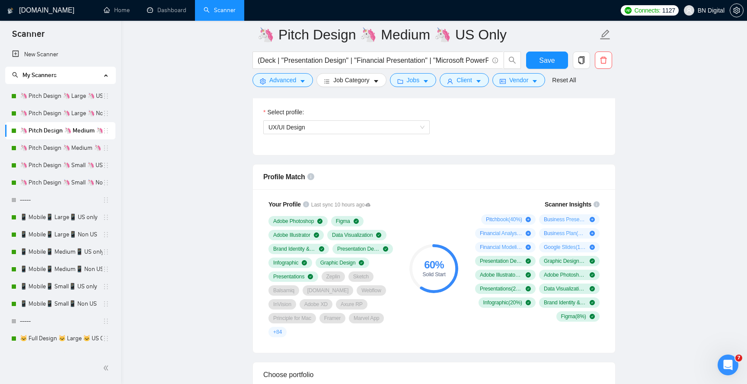
scroll to position [538, 0]
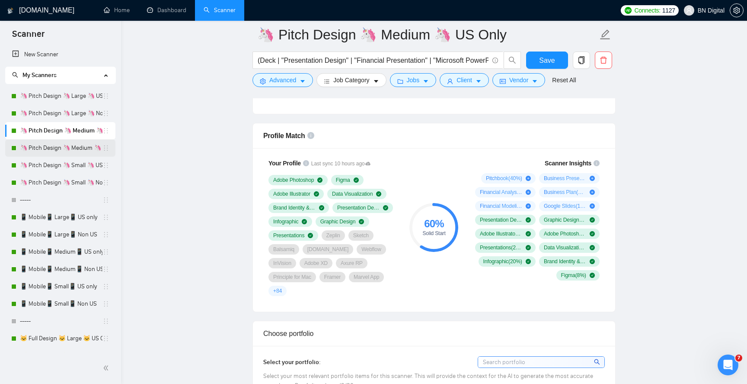
click at [76, 149] on link "🦄 Pitch Design 🦄 Medium 🦄 Non US" at bounding box center [61, 147] width 83 height 17
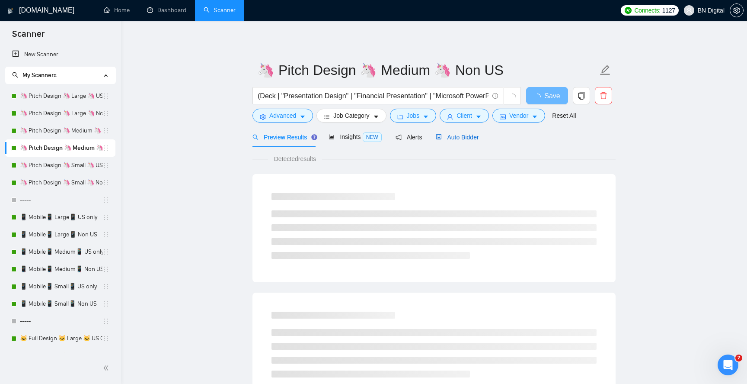
click at [461, 138] on span "Auto Bidder" at bounding box center [457, 137] width 43 height 7
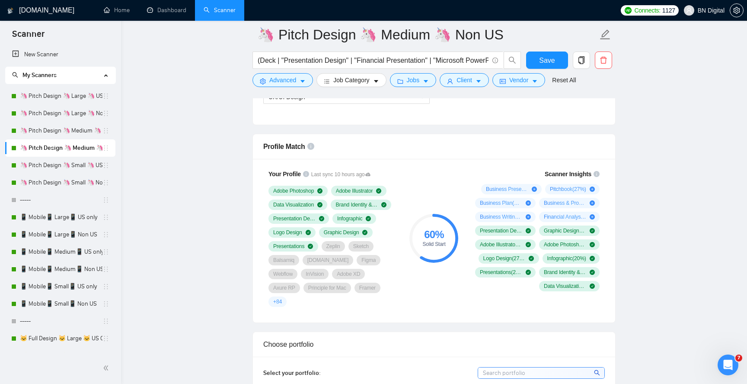
scroll to position [654, 0]
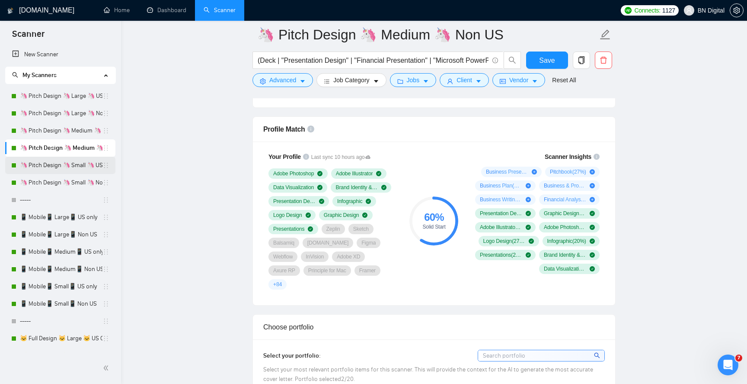
click at [69, 165] on link "🦄 Pitch Design 🦄 Small 🦄 US Only" at bounding box center [61, 165] width 83 height 17
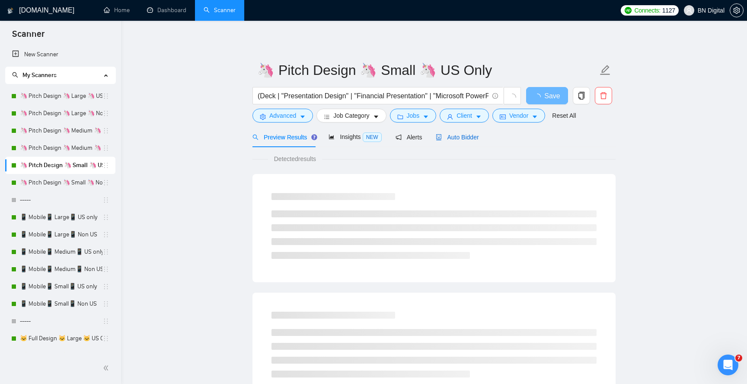
click at [460, 135] on span "Auto Bidder" at bounding box center [457, 137] width 43 height 7
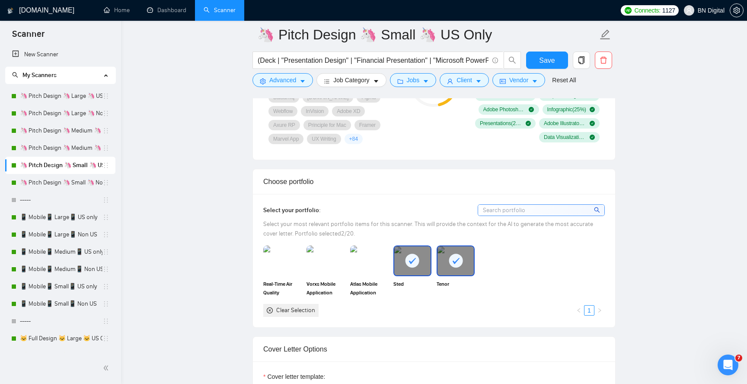
scroll to position [695, 0]
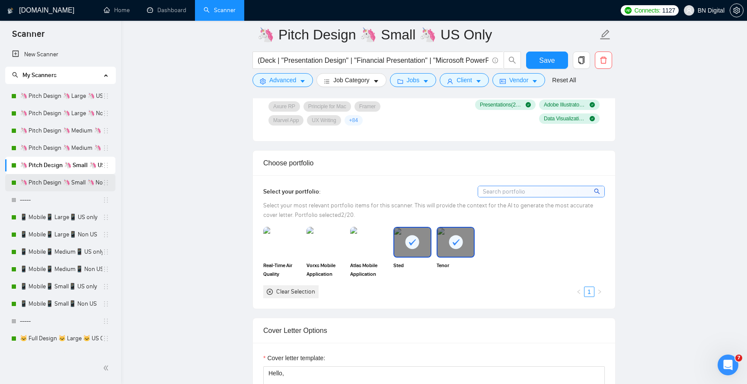
click at [82, 178] on link "🦄 Pitch Design 🦄 Small 🦄 Non US" at bounding box center [61, 182] width 83 height 17
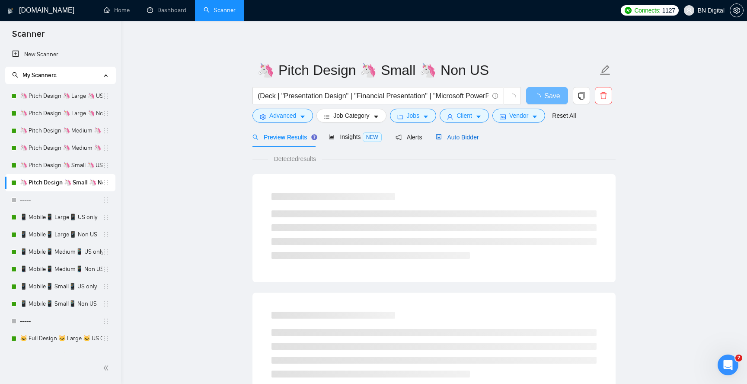
click at [466, 134] on span "Auto Bidder" at bounding box center [457, 137] width 43 height 7
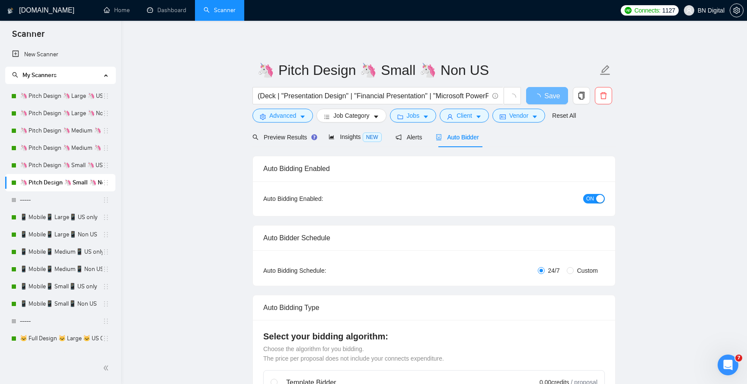
radio input "false"
radio input "true"
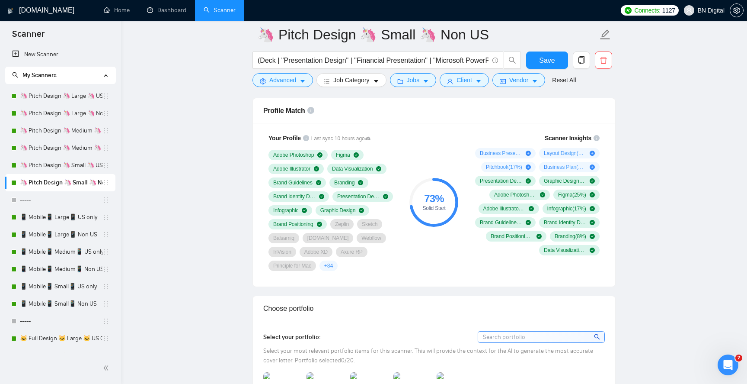
scroll to position [765, 0]
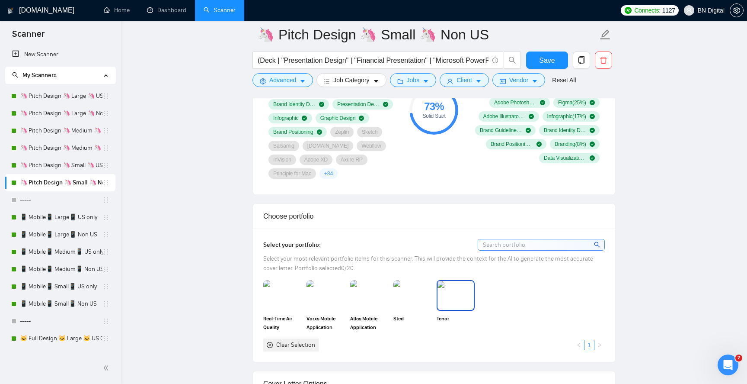
click at [463, 301] on img at bounding box center [456, 295] width 36 height 29
click at [411, 301] on img at bounding box center [412, 295] width 36 height 29
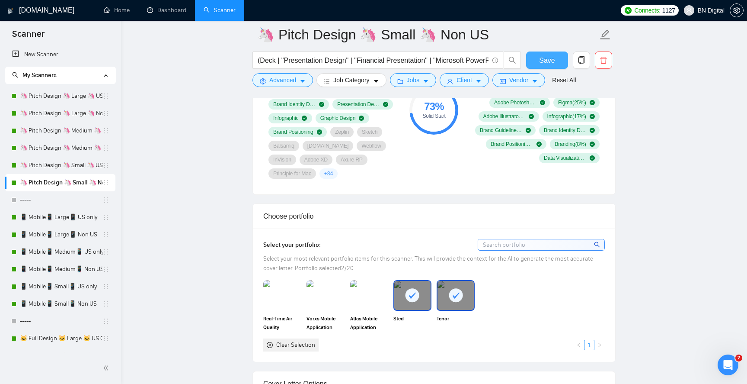
click at [543, 56] on span "Save" at bounding box center [547, 60] width 16 height 11
click at [41, 96] on link "🦄 Pitch Design 🦄 Large 🦄 US Only" at bounding box center [61, 95] width 83 height 17
